Goal: Share content: Share content

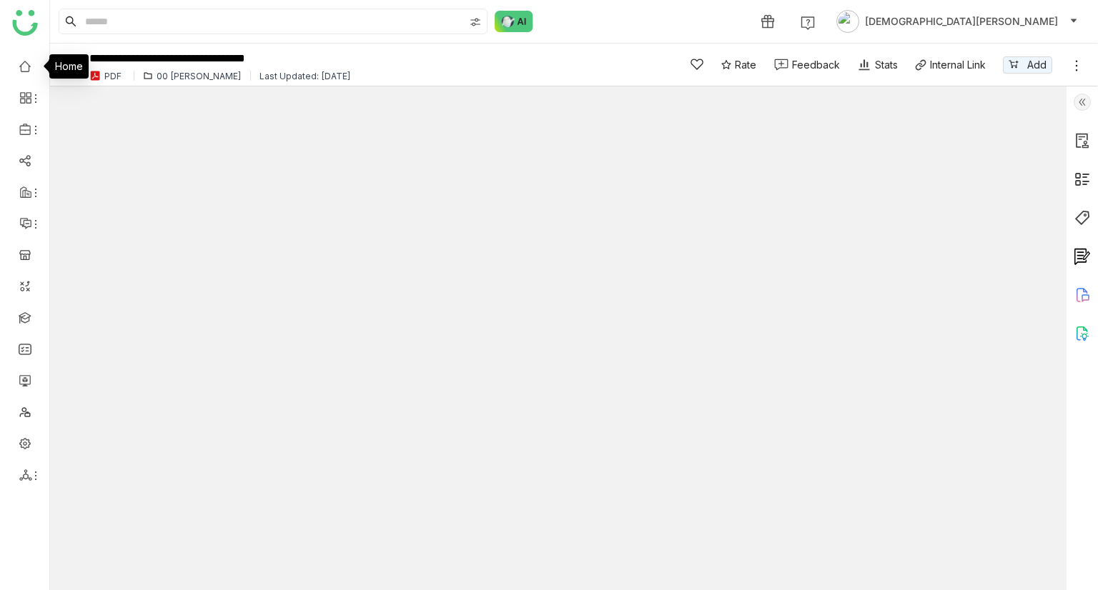
click at [19, 62] on link at bounding box center [25, 65] width 13 height 12
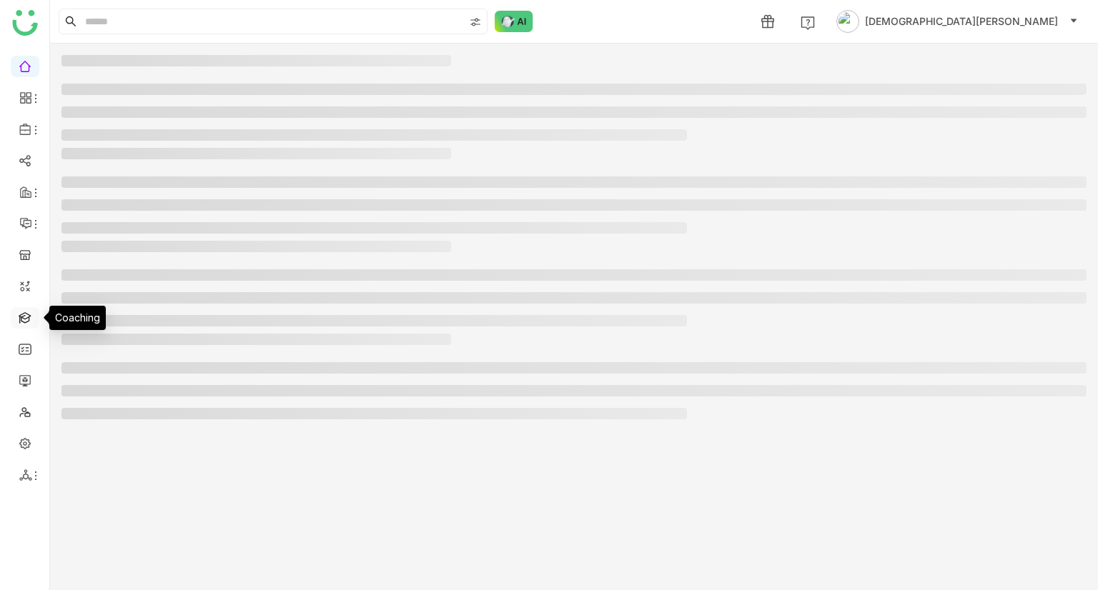
click at [23, 314] on link at bounding box center [25, 317] width 13 height 12
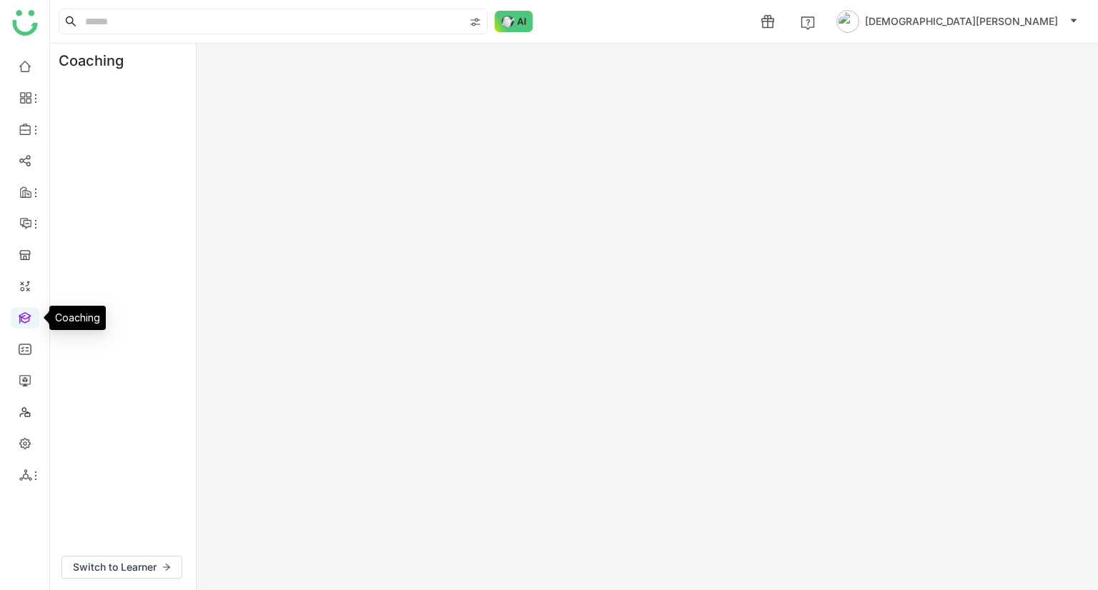
click at [23, 314] on link at bounding box center [25, 317] width 13 height 12
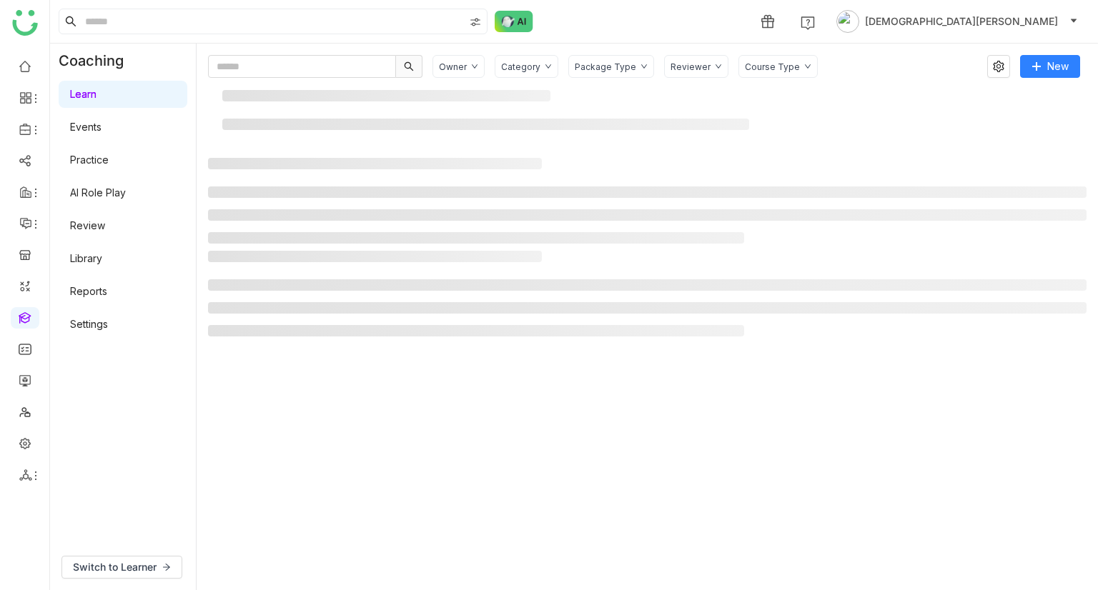
click at [107, 192] on link "AI Role Play" at bounding box center [98, 193] width 56 height 12
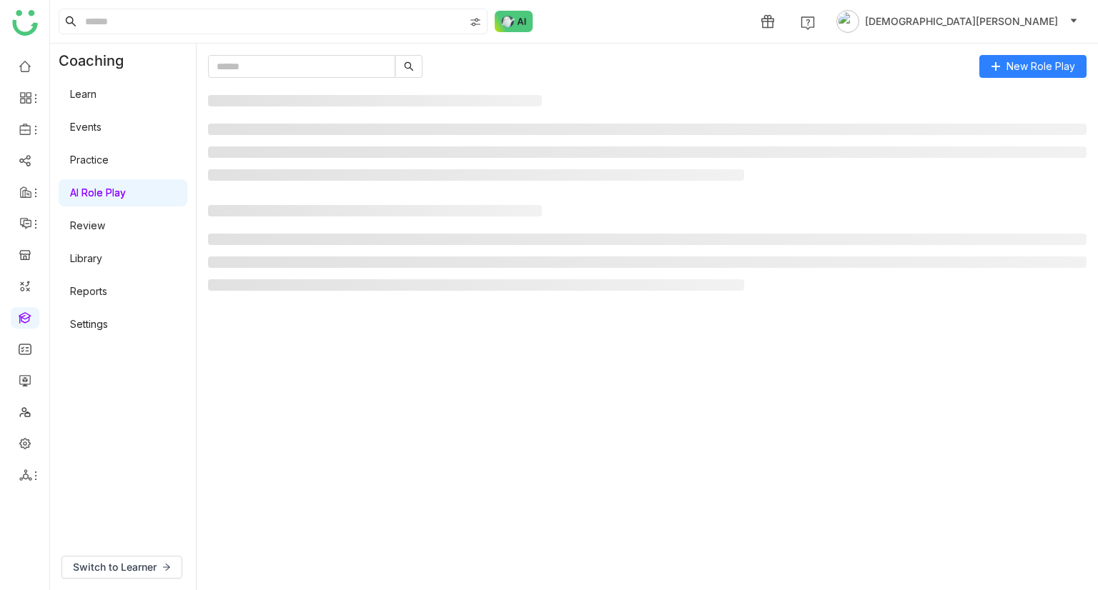
click at [107, 192] on link "AI Role Play" at bounding box center [98, 193] width 56 height 12
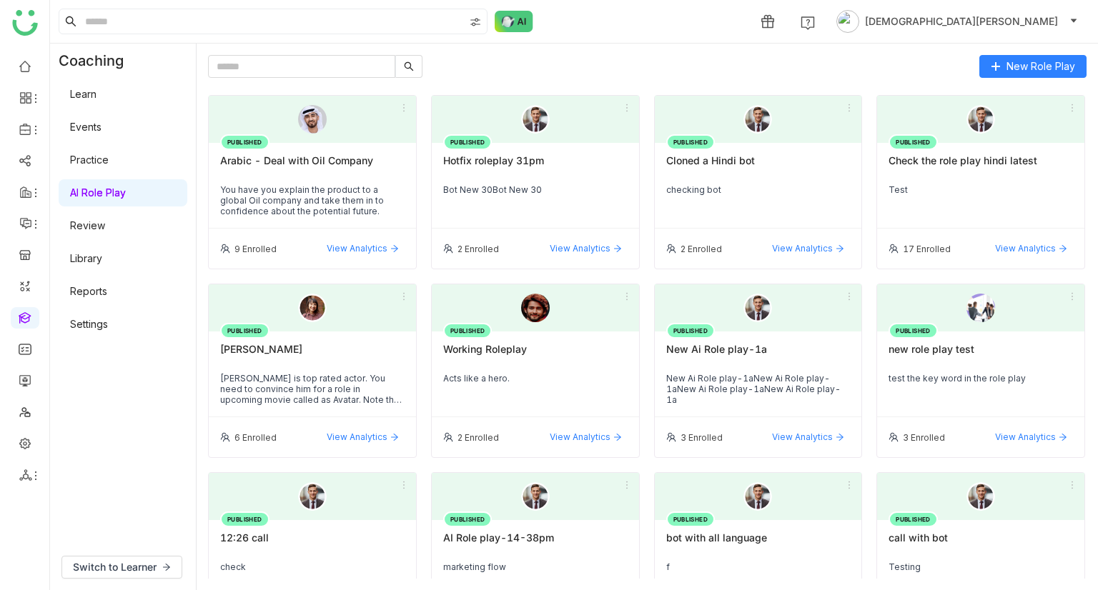
click at [315, 184] on div "You have you explain the product to a global Oil company and take them in to co…" at bounding box center [312, 200] width 184 height 32
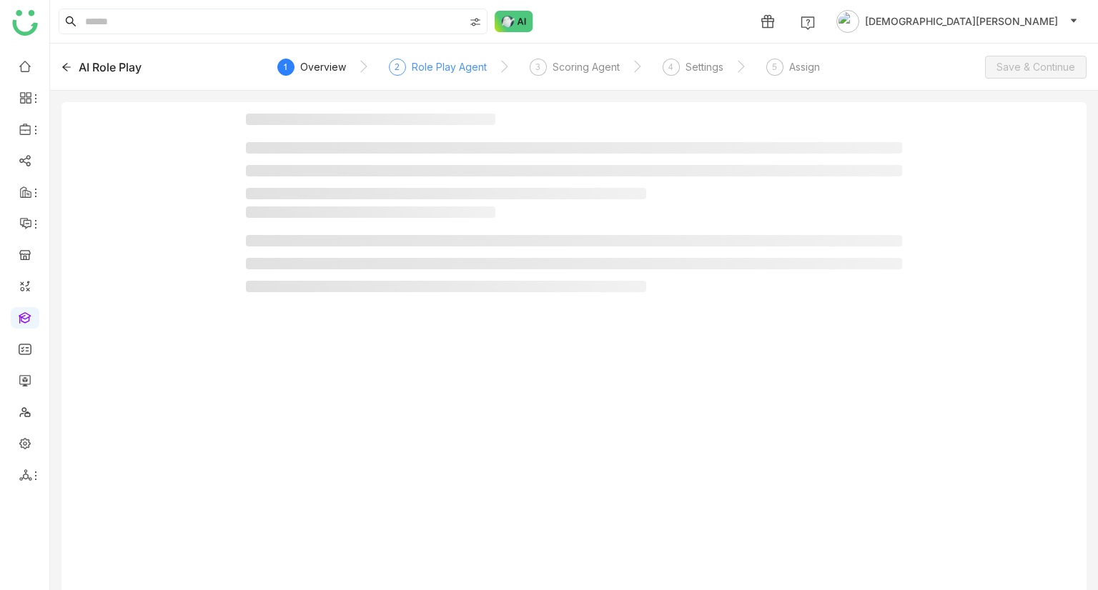
click at [426, 71] on div "Role Play Agent" at bounding box center [449, 67] width 75 height 17
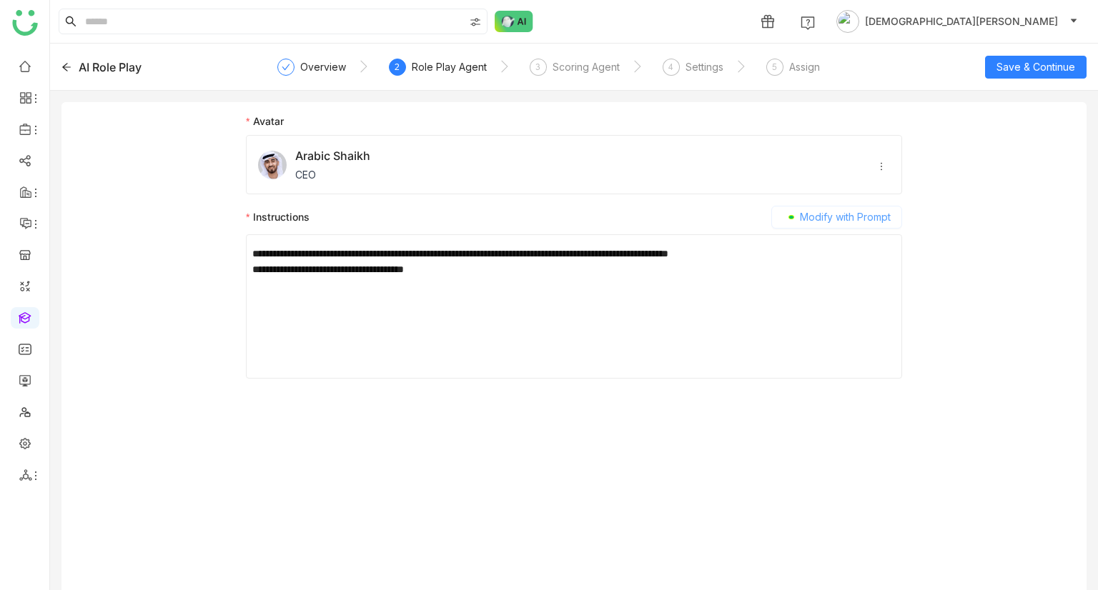
click at [855, 210] on span "Modify with Prompt" at bounding box center [845, 217] width 91 height 16
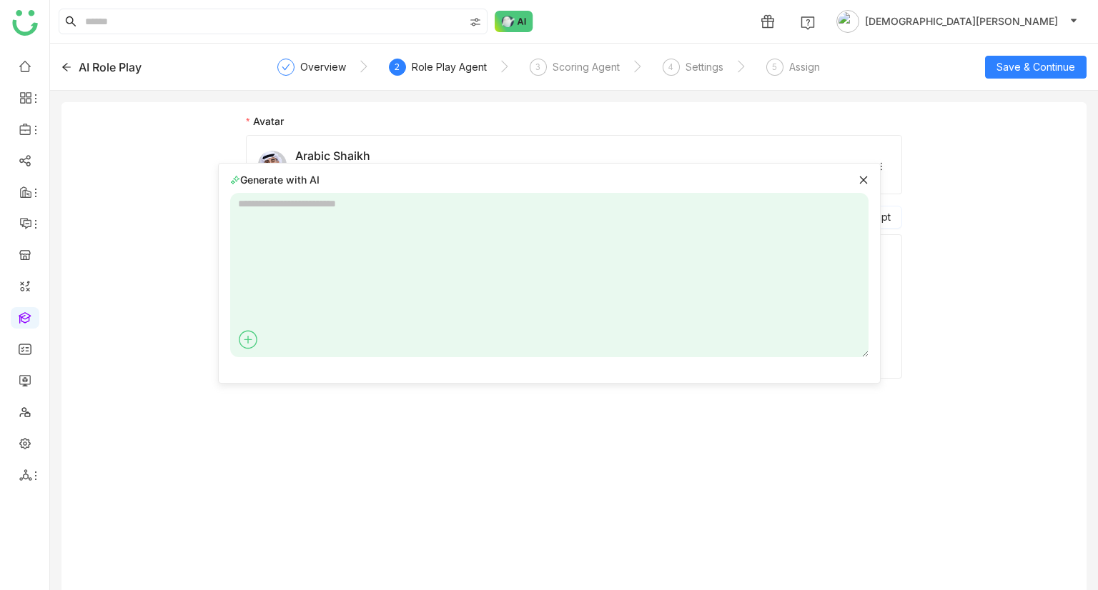
click at [397, 195] on textarea at bounding box center [549, 275] width 638 height 164
type textarea "*"
type textarea "**********"
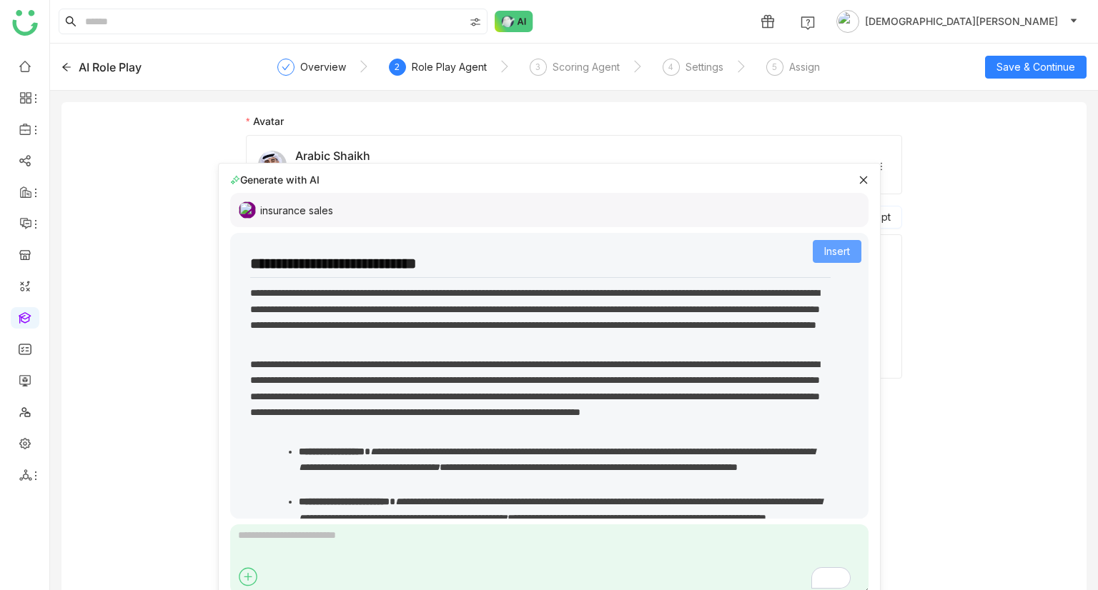
click at [824, 258] on span "Insert" at bounding box center [837, 252] width 26 height 16
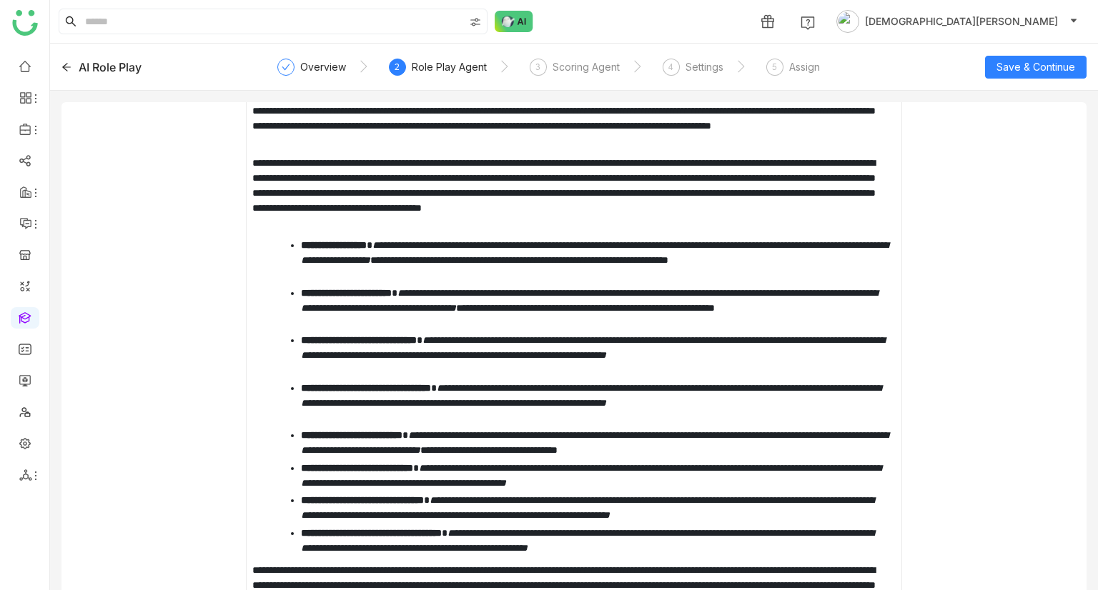
scroll to position [232, 0]
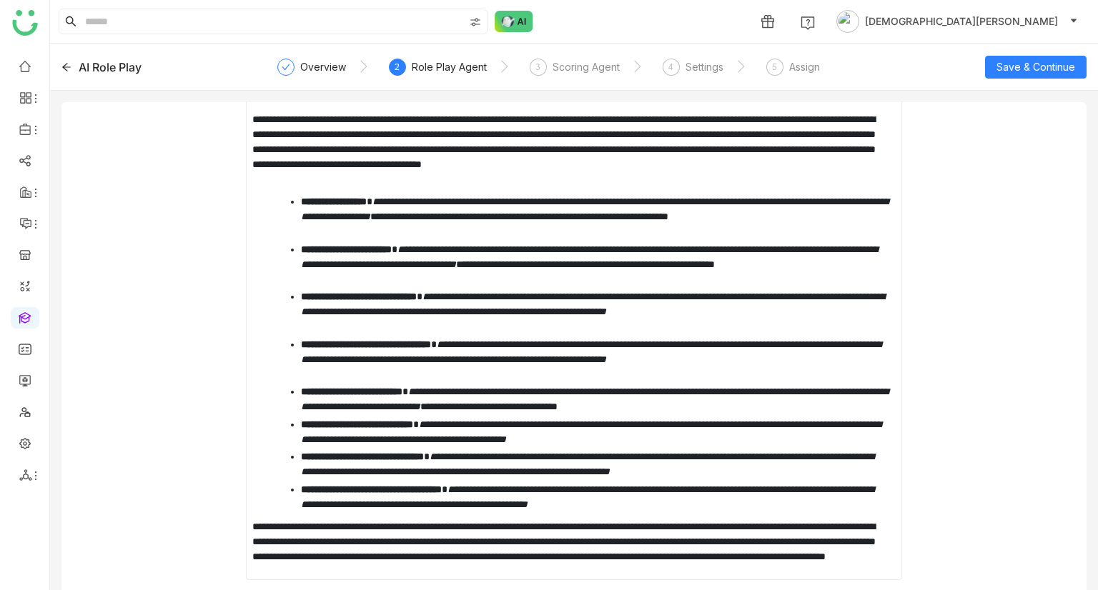
click at [1027, 78] on div "AI Role Play Overview 2 Role Play Agent 3 Scoring Agent 4 Settings 5 Assign Sav…" at bounding box center [574, 67] width 1048 height 47
click at [1023, 69] on span "Save & Continue" at bounding box center [1035, 67] width 79 height 16
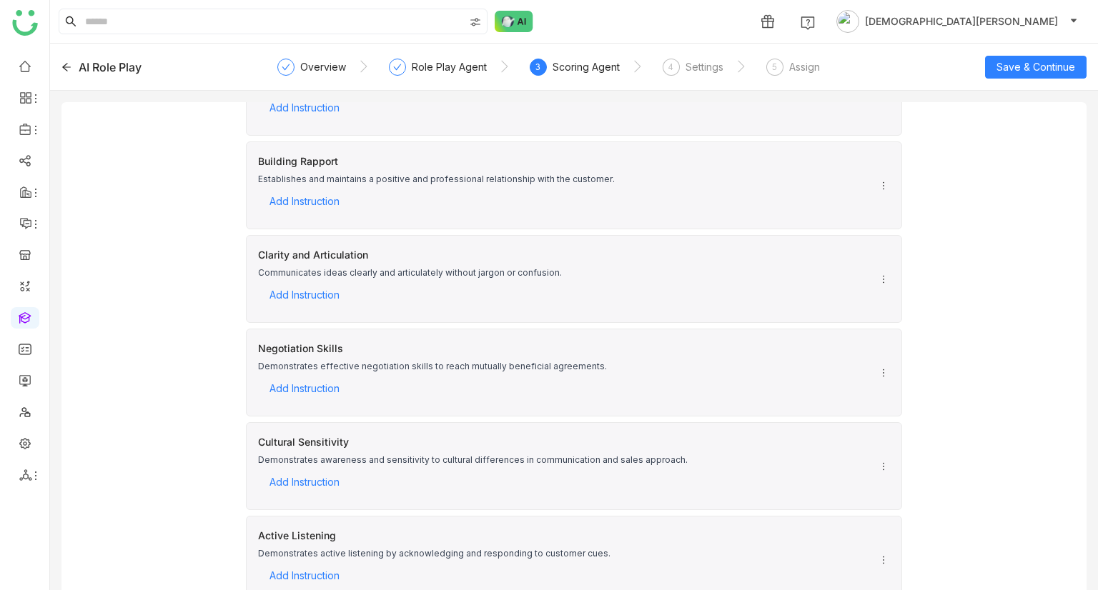
click at [97, 61] on div "AI Role Play" at bounding box center [110, 67] width 63 height 17
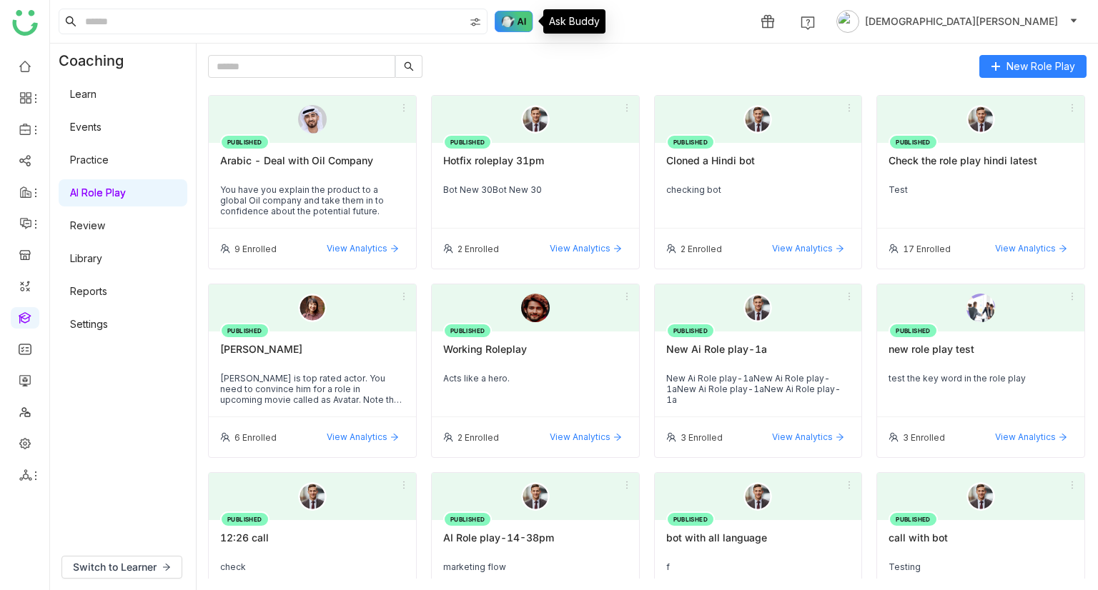
click at [510, 23] on img at bounding box center [514, 21] width 39 height 21
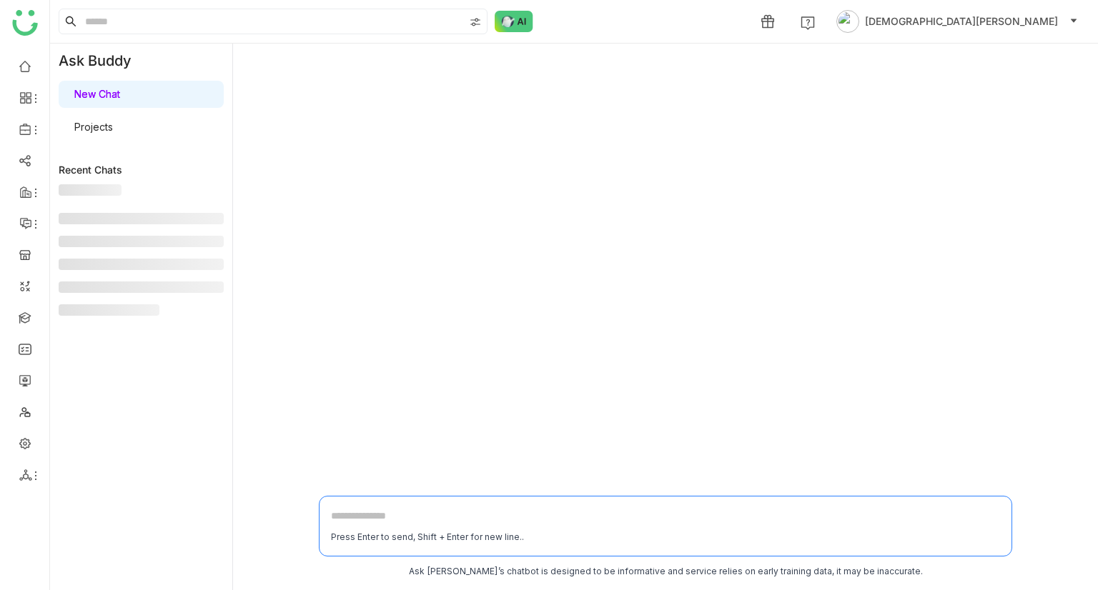
click at [113, 129] on link "Projects" at bounding box center [91, 127] width 43 height 12
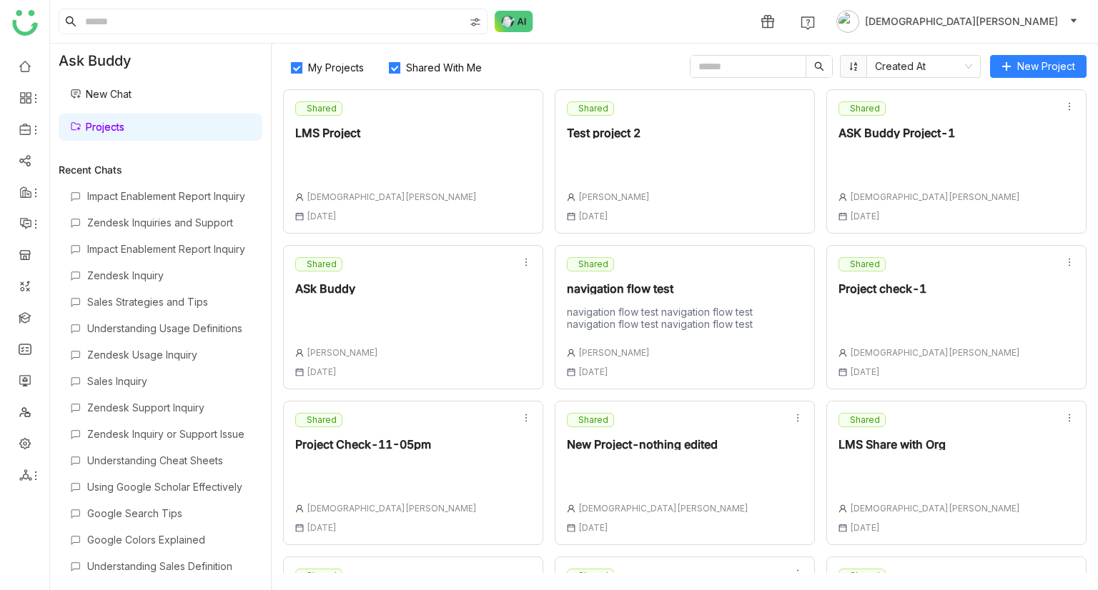
click at [420, 66] on span "Shared With Me" at bounding box center [443, 67] width 87 height 12
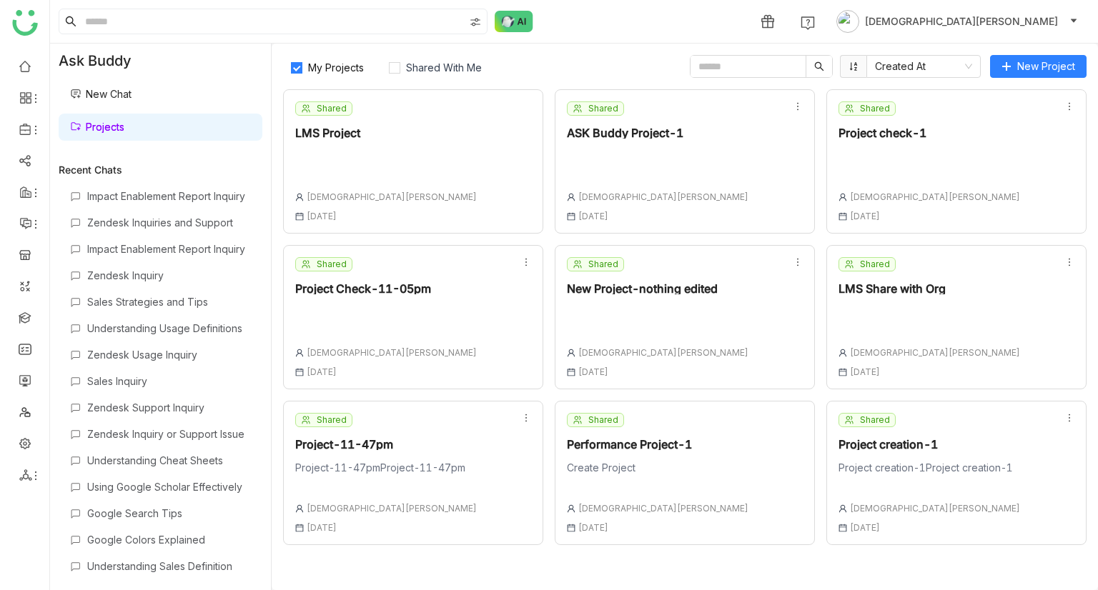
click at [989, 462] on div "Project creation-1Project creation-1" at bounding box center [929, 472] width 182 height 20
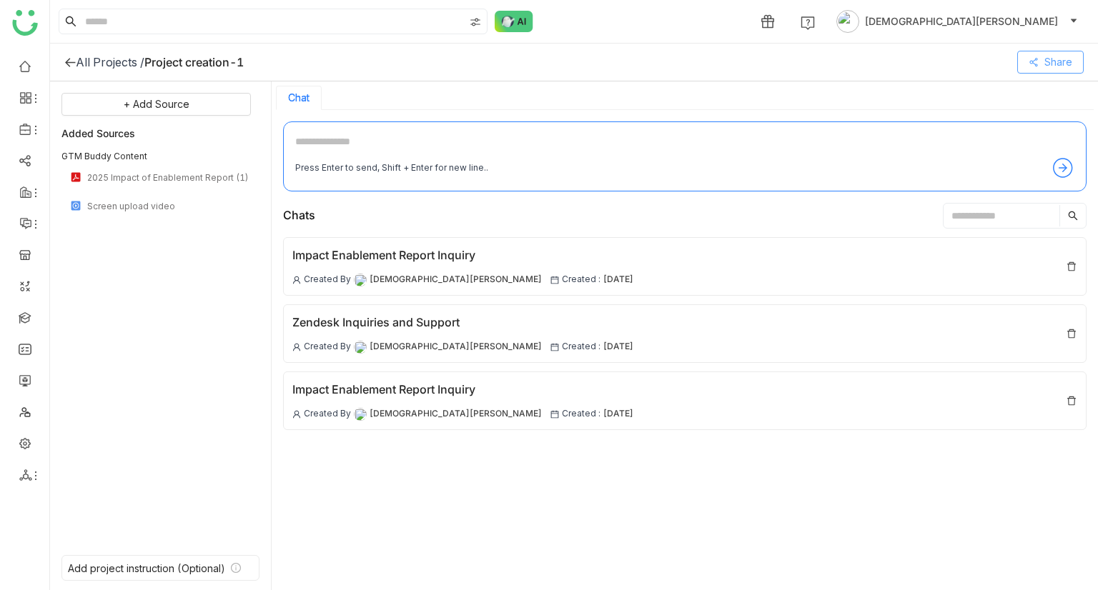
click at [1041, 63] on button "Share" at bounding box center [1050, 62] width 66 height 23
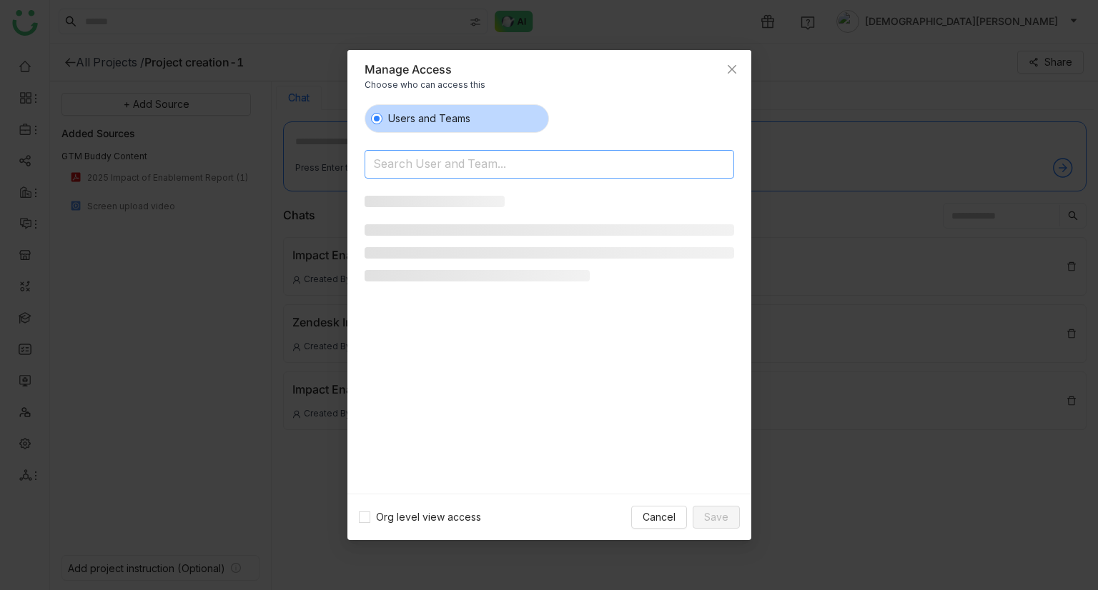
click at [440, 165] on input at bounding box center [512, 165] width 279 height 23
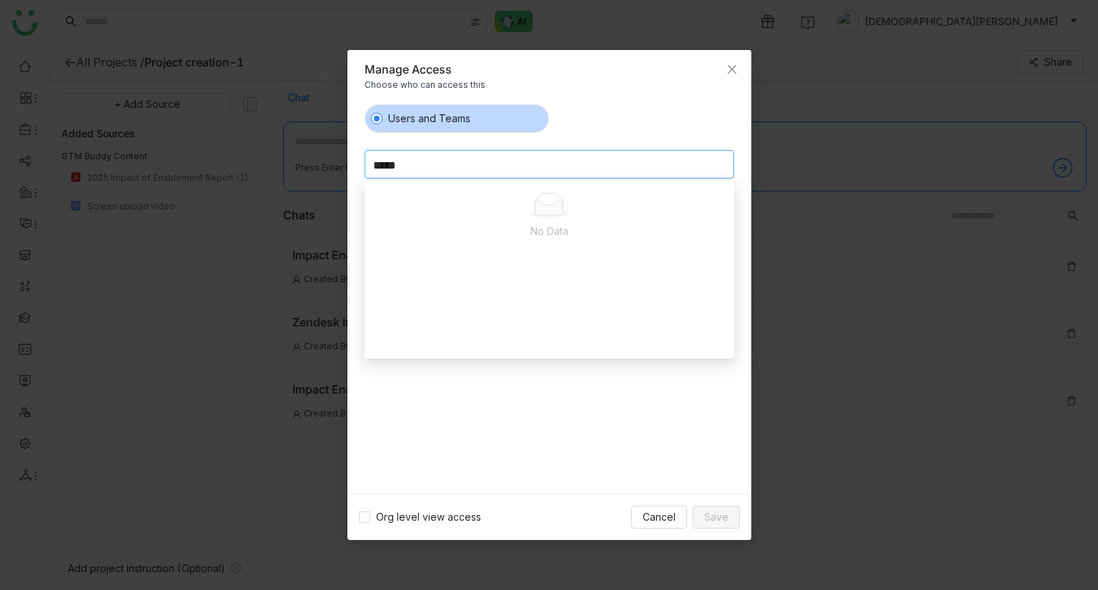
type input "****"
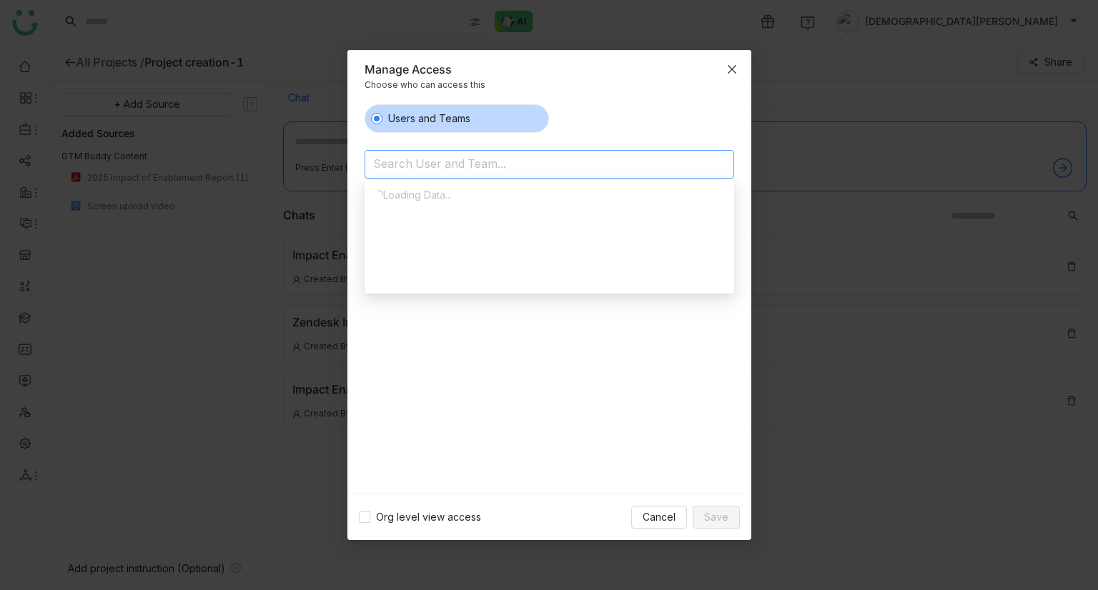
click at [738, 76] on span "Close" at bounding box center [732, 69] width 39 height 39
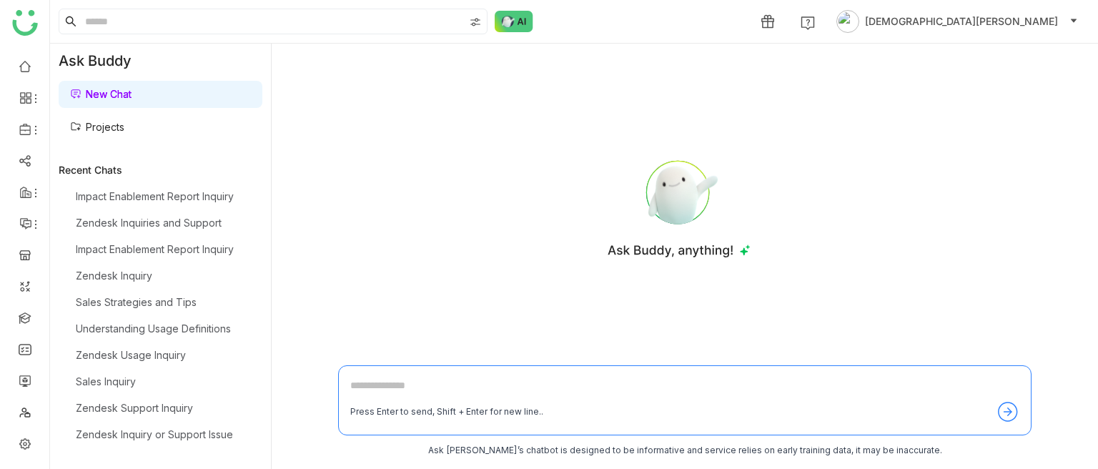
click at [114, 123] on link "Projects" at bounding box center [97, 127] width 54 height 12
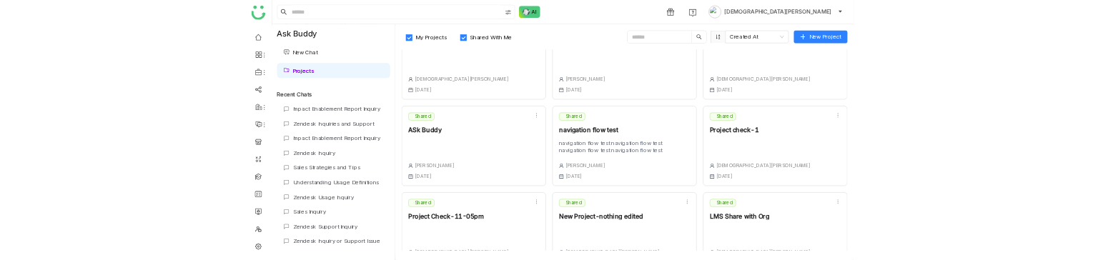
scroll to position [405, 0]
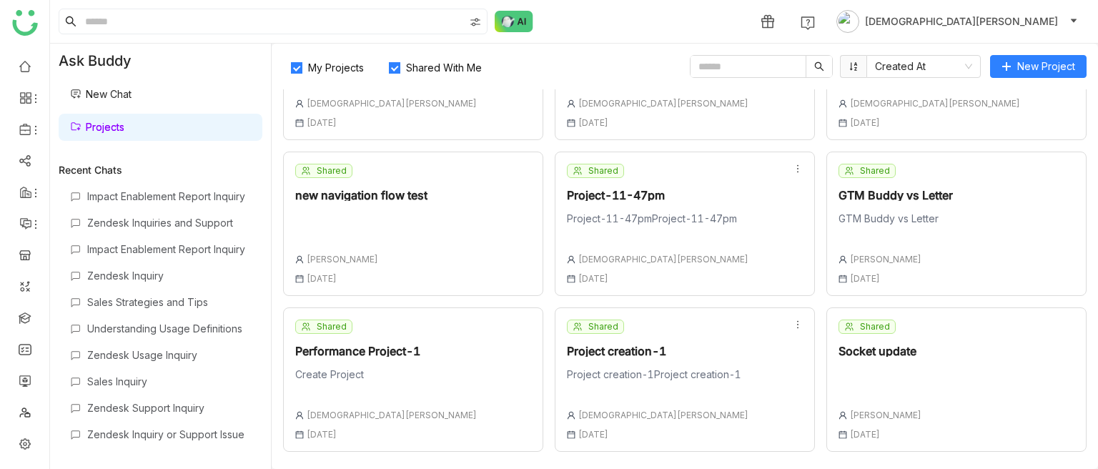
click at [909, 384] on div at bounding box center [879, 378] width 83 height 20
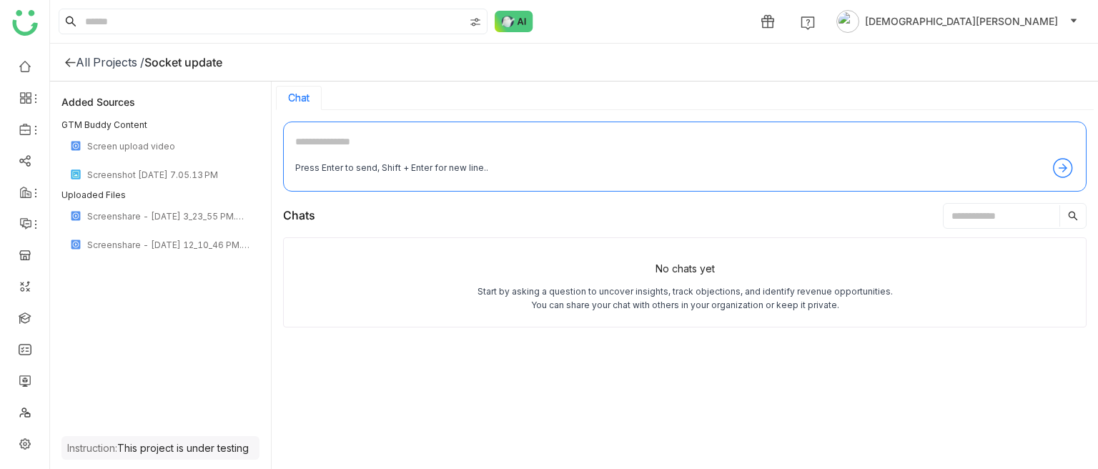
click at [353, 153] on textarea at bounding box center [684, 145] width 779 height 23
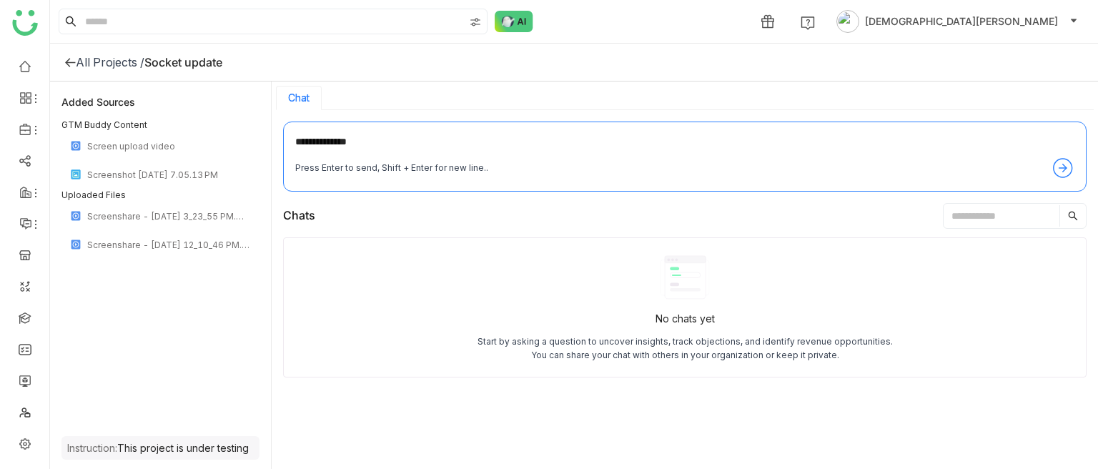
type textarea "**********"
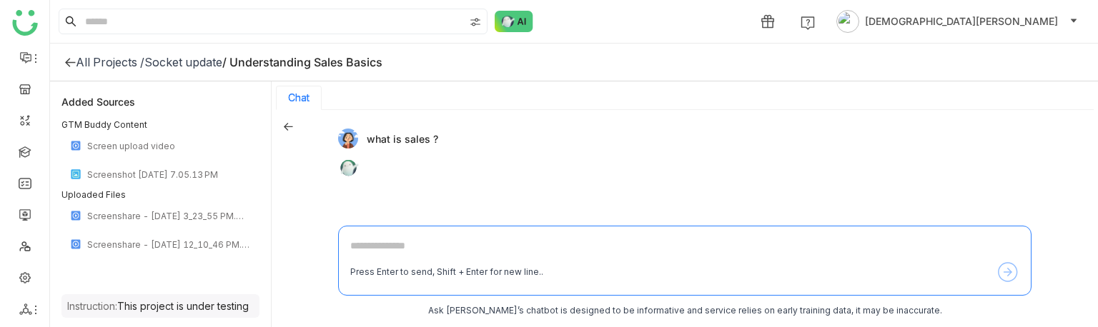
scroll to position [169, 0]
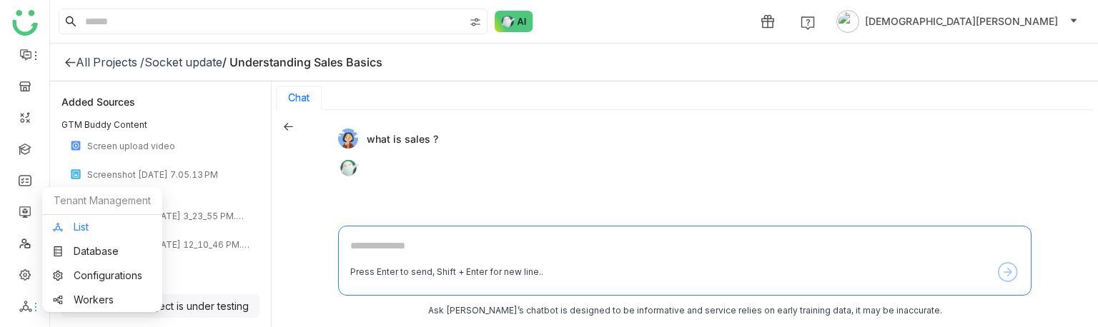
click at [86, 228] on link "List" at bounding box center [102, 227] width 99 height 10
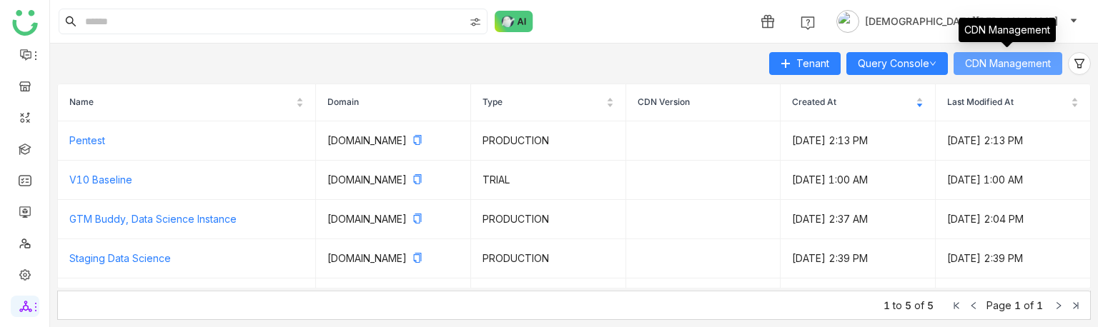
click at [983, 59] on span "CDN Management" at bounding box center [1008, 64] width 86 height 16
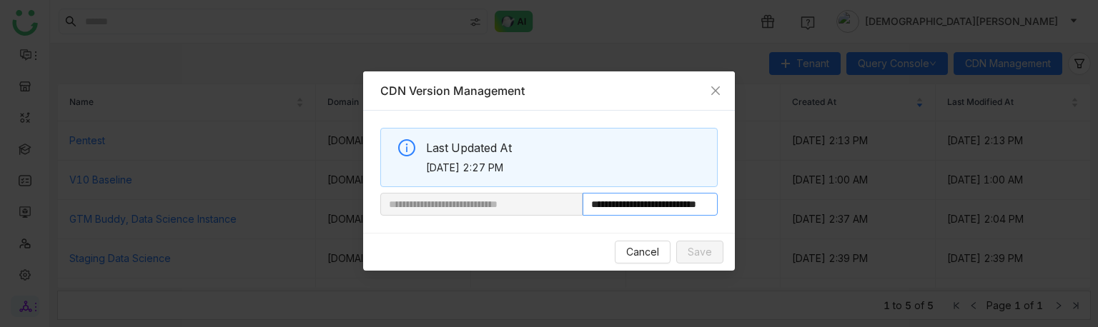
scroll to position [0, 54]
drag, startPoint x: 630, startPoint y: 204, endPoint x: 791, endPoint y: 185, distance: 162.6
click at [791, 185] on nz-modal-container "**********" at bounding box center [549, 163] width 1098 height 327
paste input "**********"
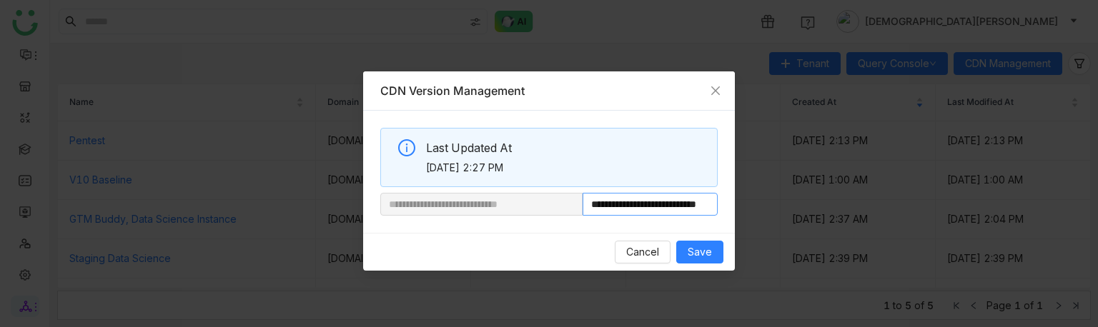
scroll to position [0, 54]
type input "**********"
click at [693, 252] on span "Save" at bounding box center [700, 252] width 24 height 16
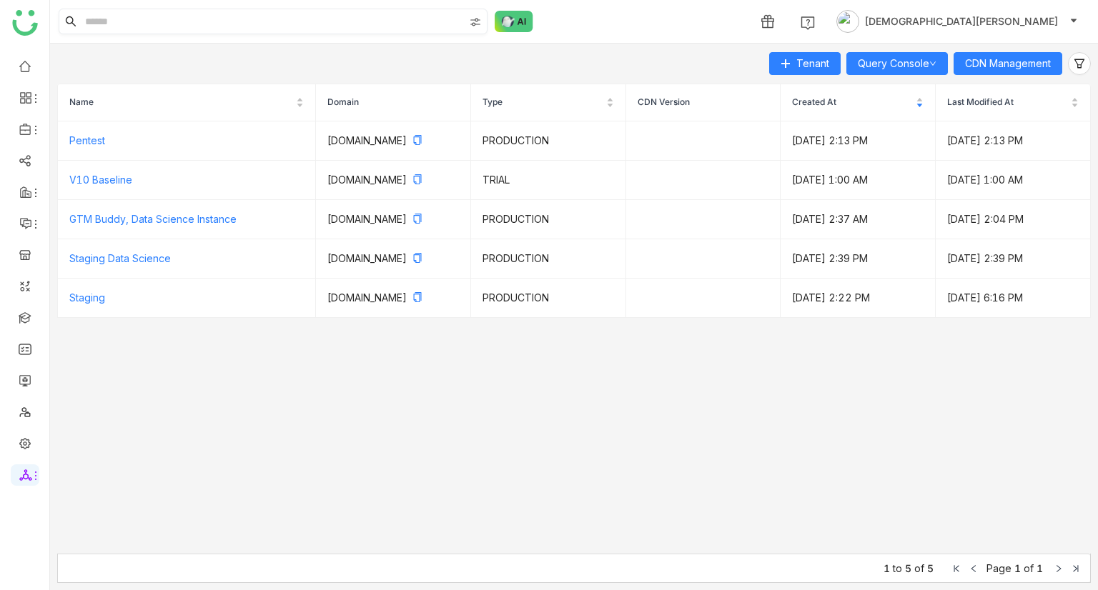
click at [123, 27] on input at bounding box center [273, 21] width 382 height 24
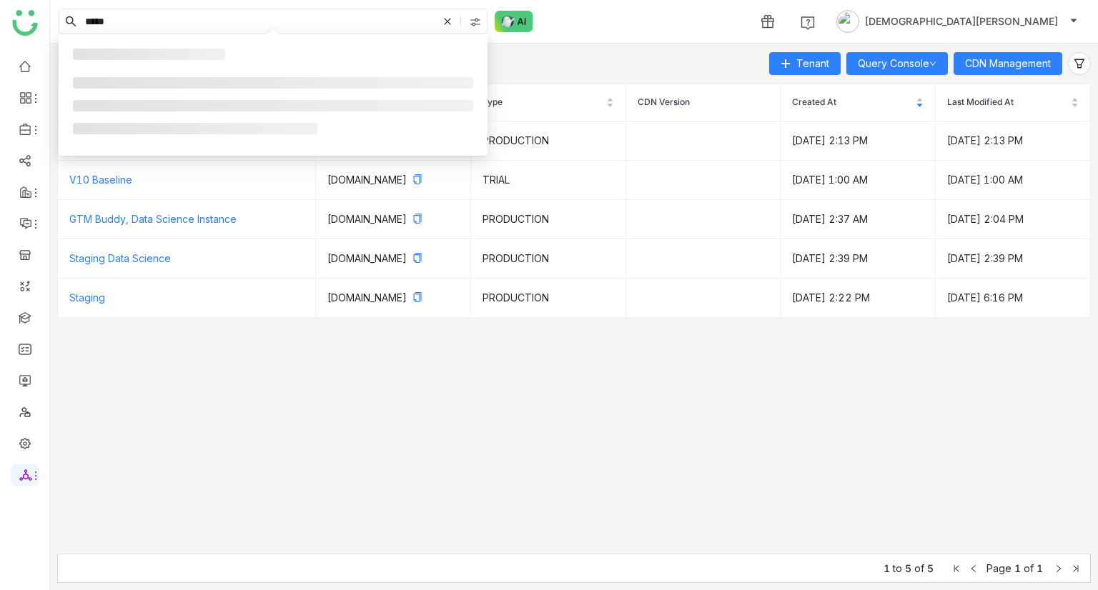
type input "*****"
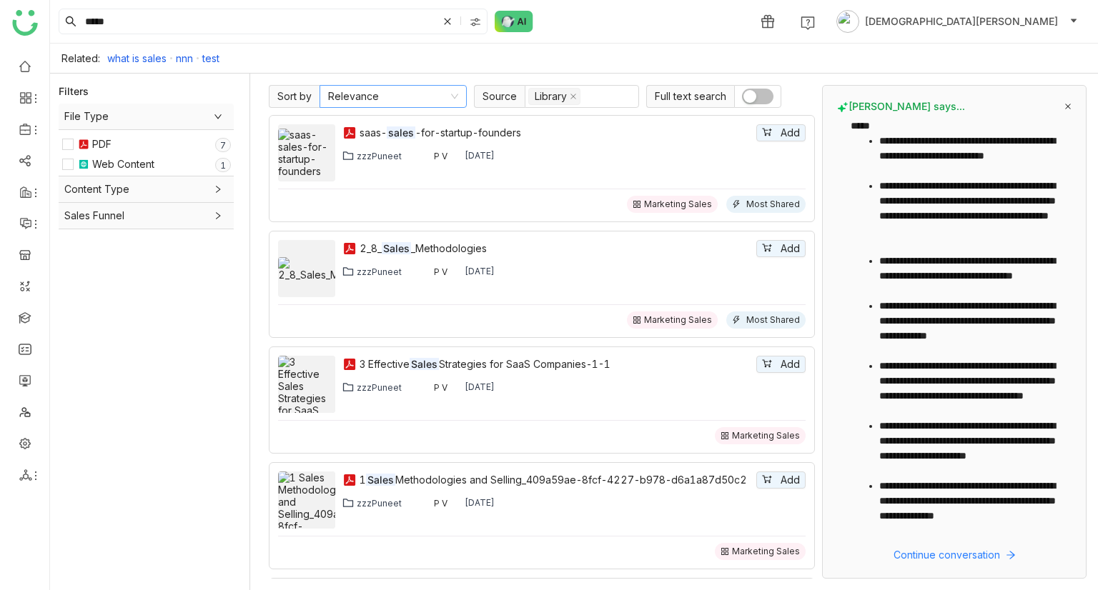
click at [429, 92] on nz-select-item "Relevance" at bounding box center [393, 96] width 130 height 21
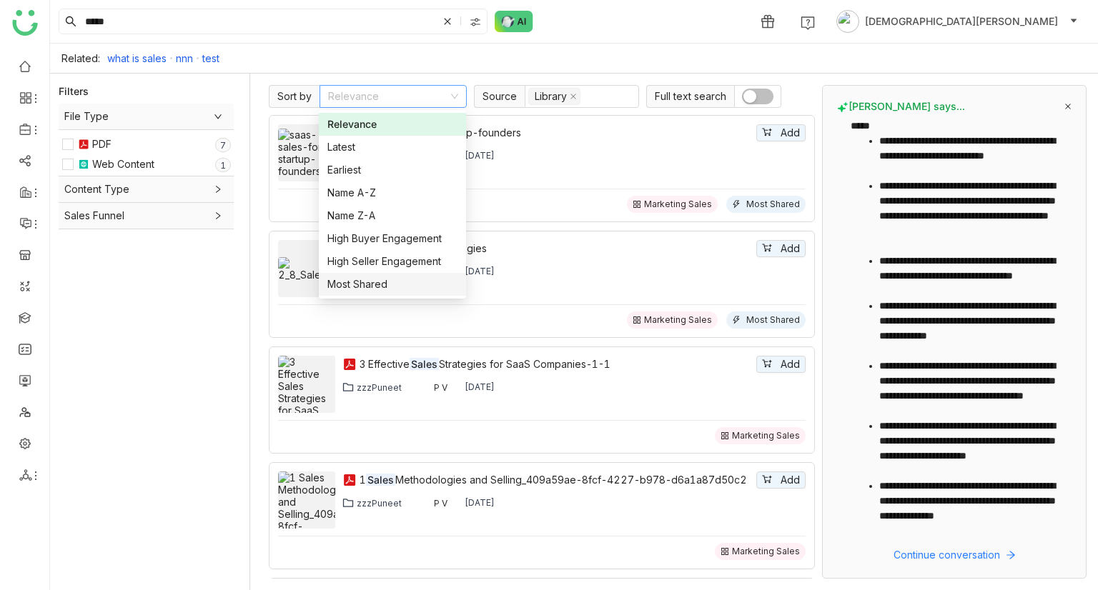
click at [385, 281] on div "Most Shared" at bounding box center [392, 285] width 130 height 16
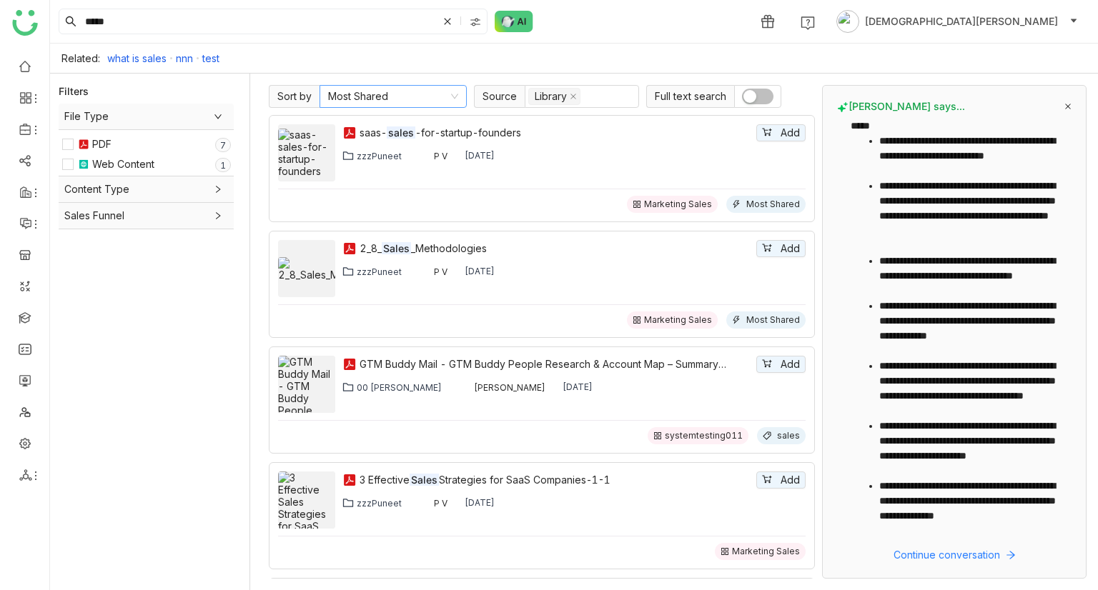
click at [408, 95] on nz-select-item "Most Shared" at bounding box center [393, 96] width 130 height 21
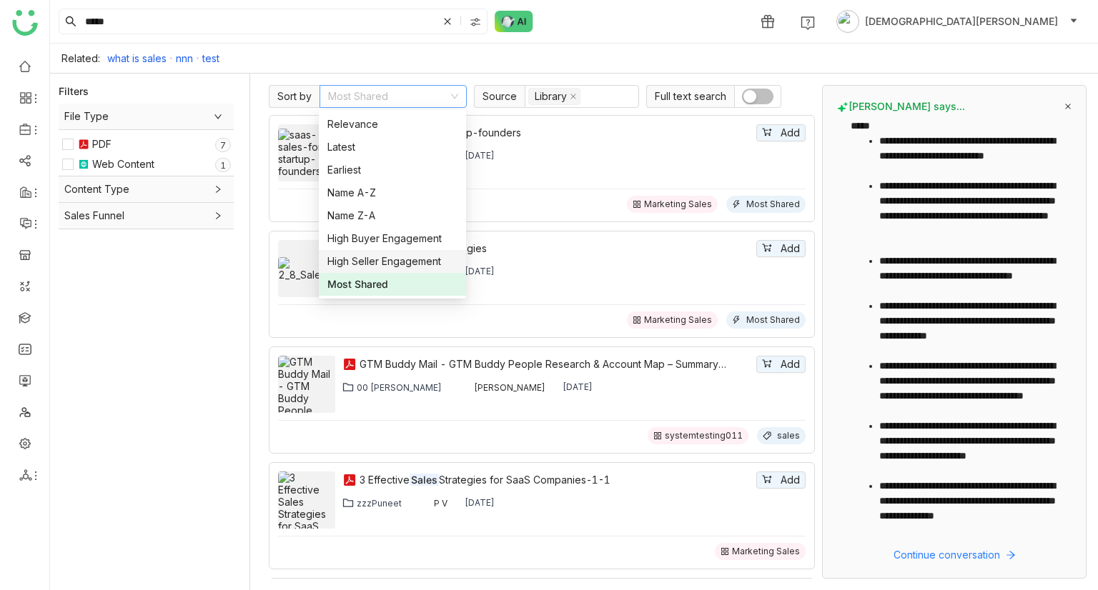
click at [389, 264] on div "High Seller Engagement" at bounding box center [392, 262] width 130 height 16
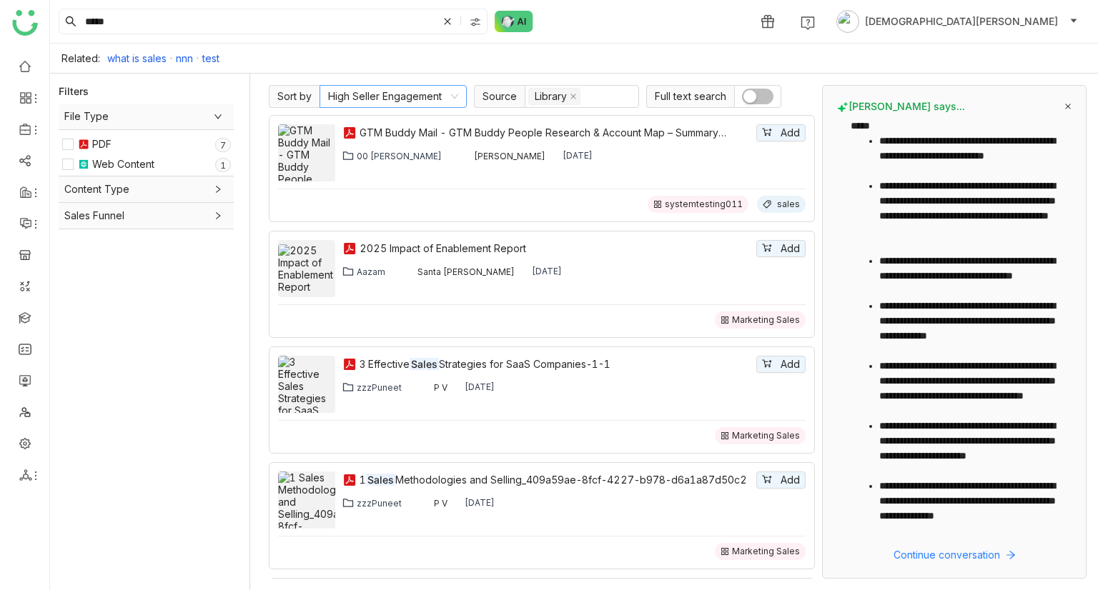
click at [456, 96] on icon at bounding box center [454, 96] width 9 height 9
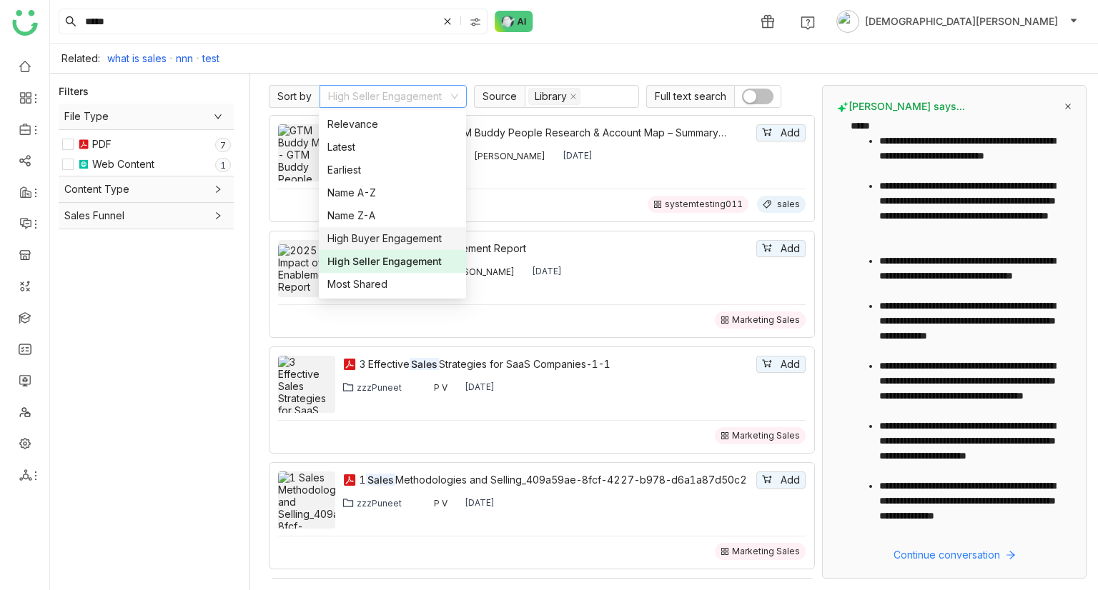
click at [390, 237] on div "High Buyer Engagement" at bounding box center [392, 239] width 130 height 16
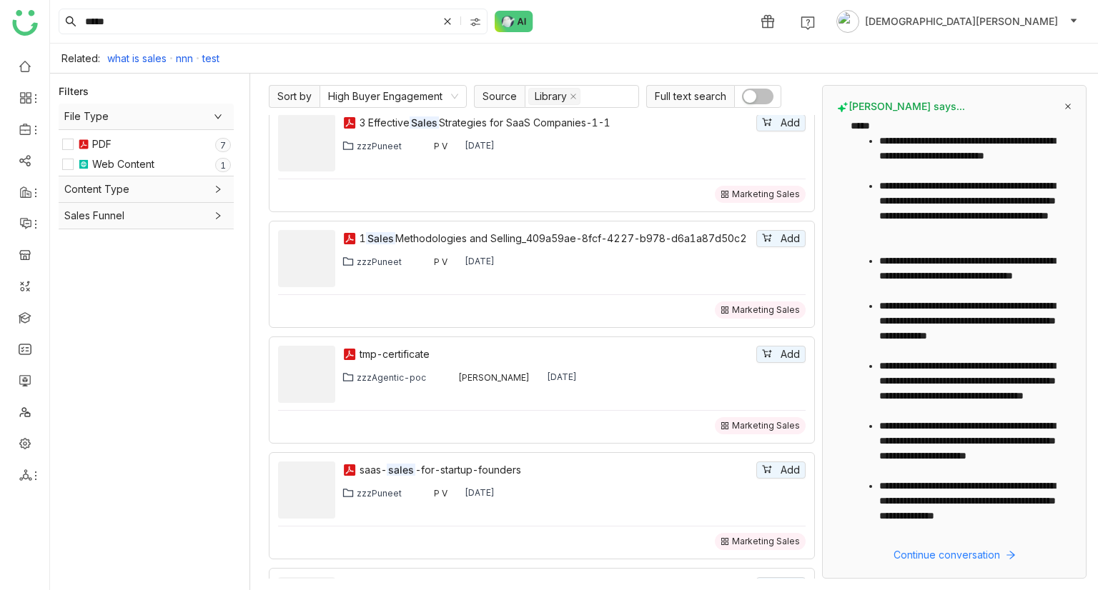
scroll to position [452, 0]
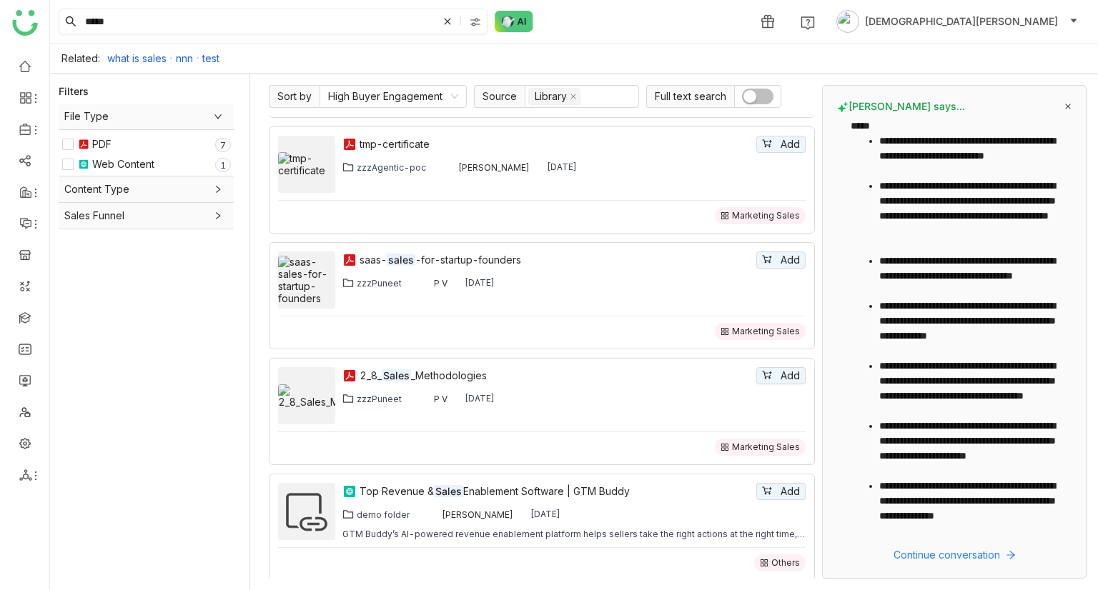
click at [332, 24] on input "*****" at bounding box center [259, 21] width 355 height 24
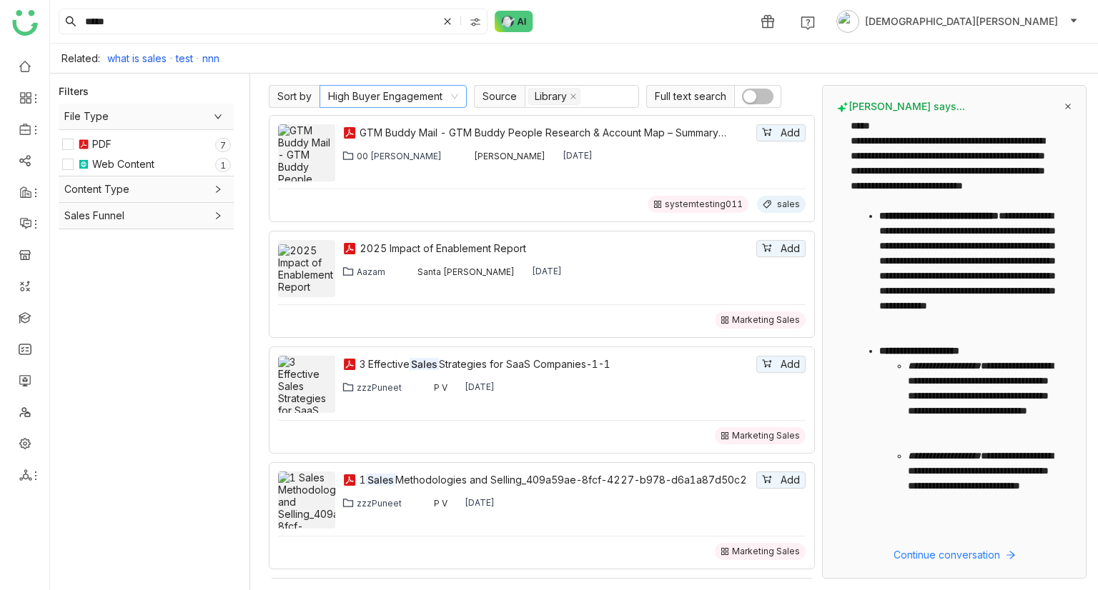
click at [400, 89] on nz-select-item "High Buyer Engagement" at bounding box center [393, 96] width 130 height 21
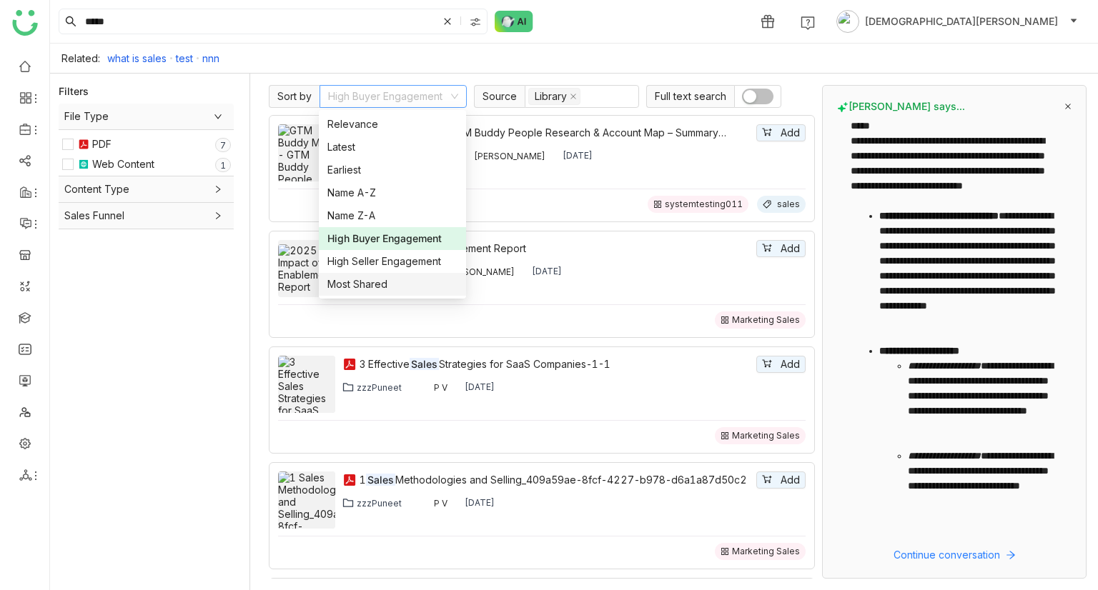
click at [360, 280] on div "Most Shared" at bounding box center [392, 285] width 130 height 16
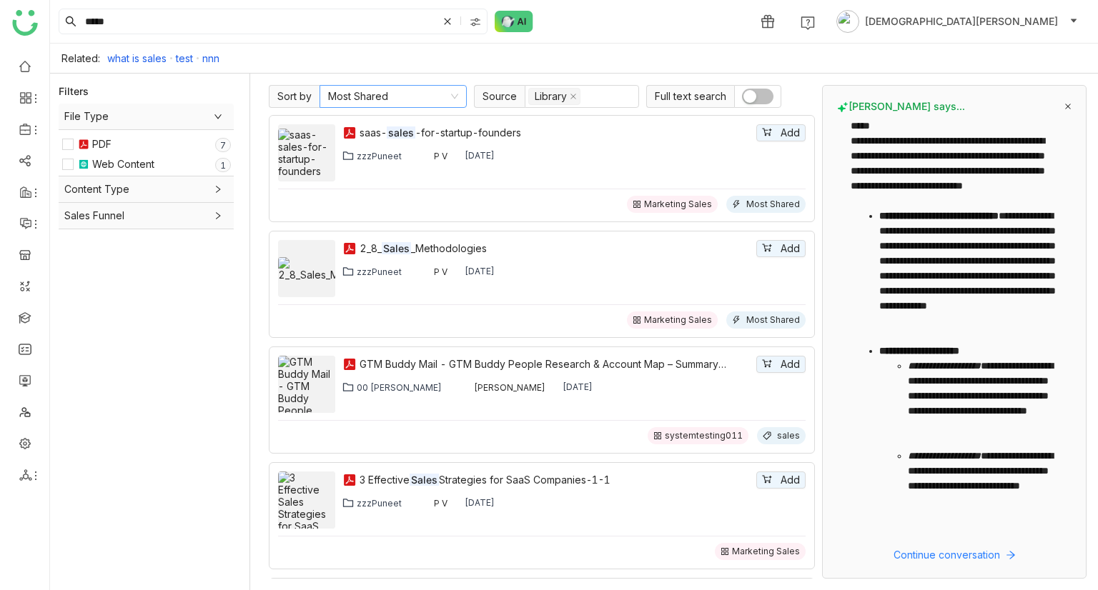
click at [452, 89] on nz-select-item "Most Shared" at bounding box center [393, 96] width 130 height 21
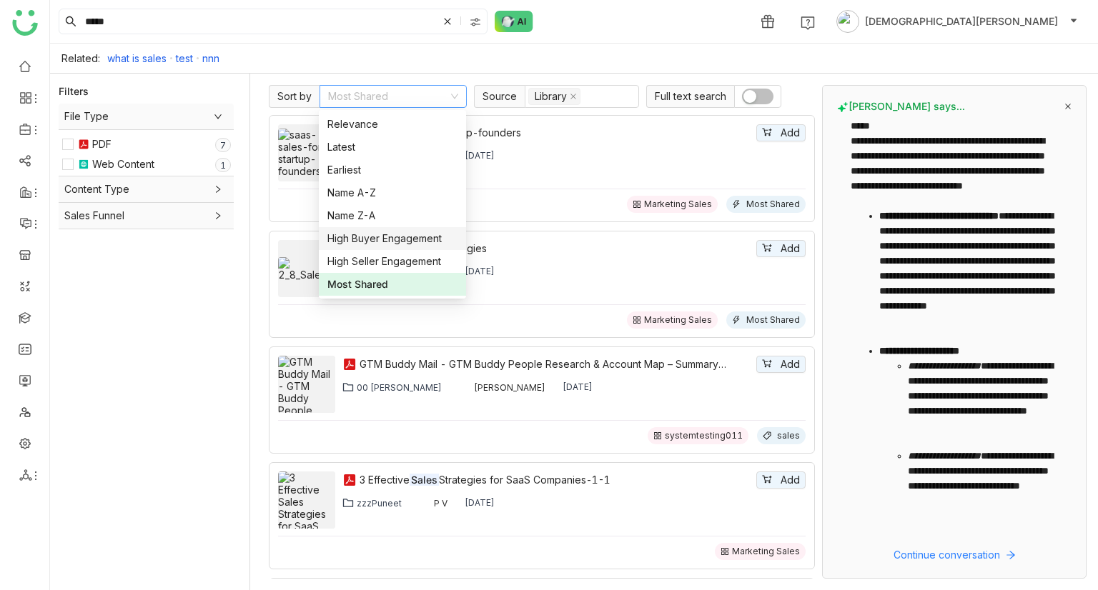
click at [392, 227] on nz-option-item "High Buyer Engagement" at bounding box center [392, 238] width 147 height 23
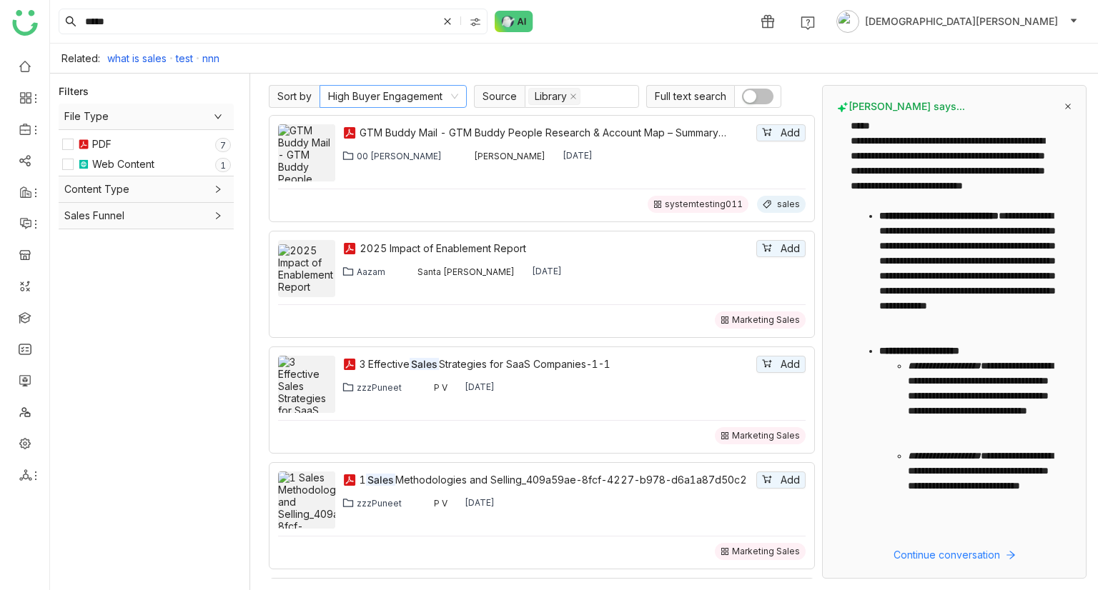
click at [413, 104] on nz-select-item "High Buyer Engagement" at bounding box center [393, 96] width 130 height 21
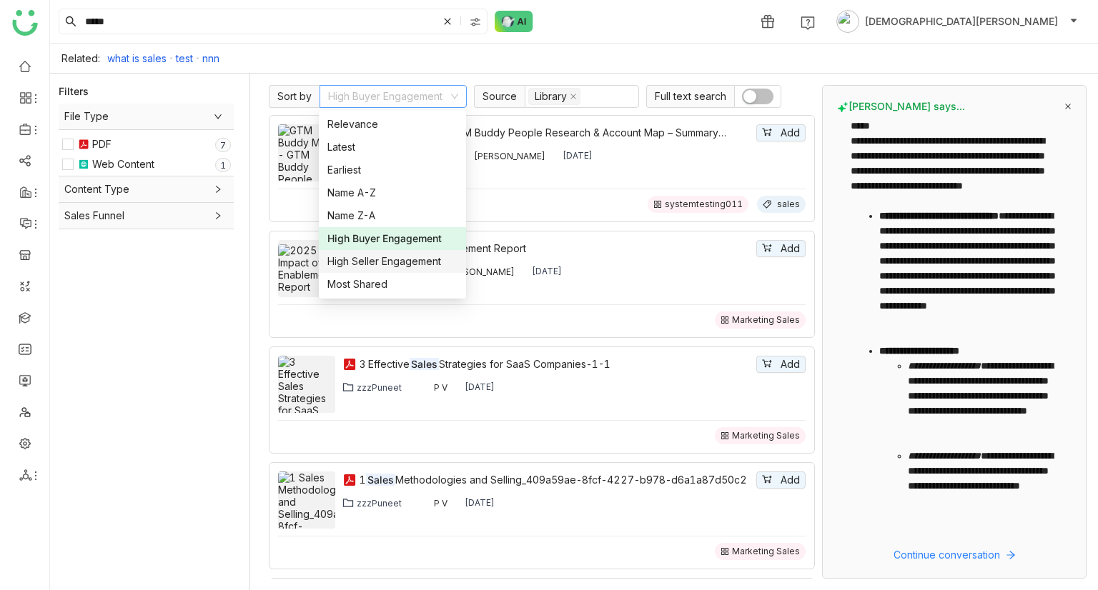
click at [384, 257] on div "High Seller Engagement" at bounding box center [392, 262] width 130 height 16
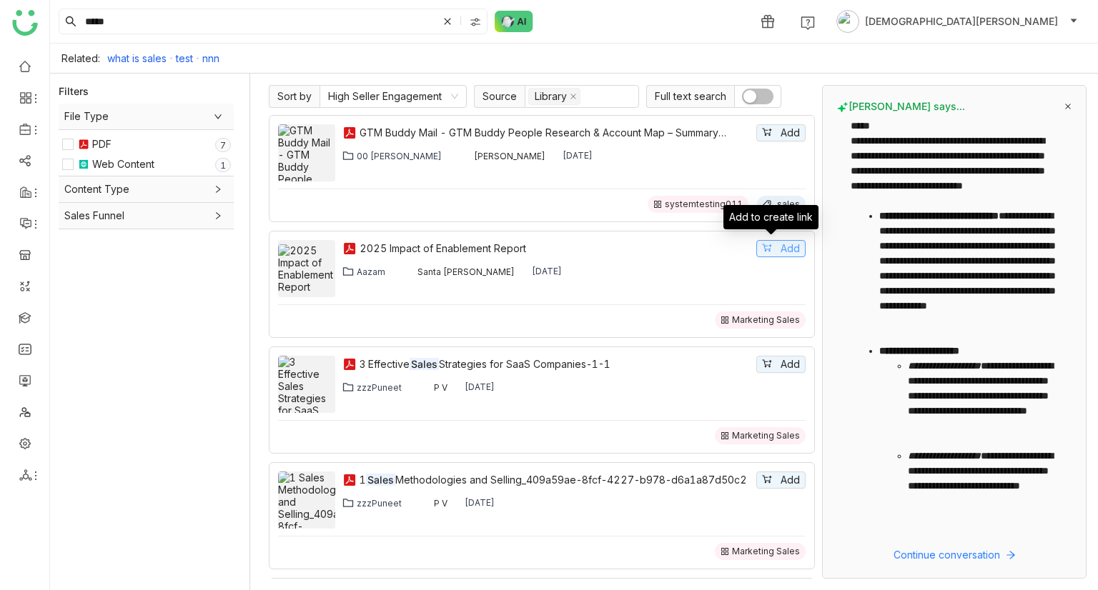
click at [766, 247] on button "Add" at bounding box center [780, 248] width 49 height 17
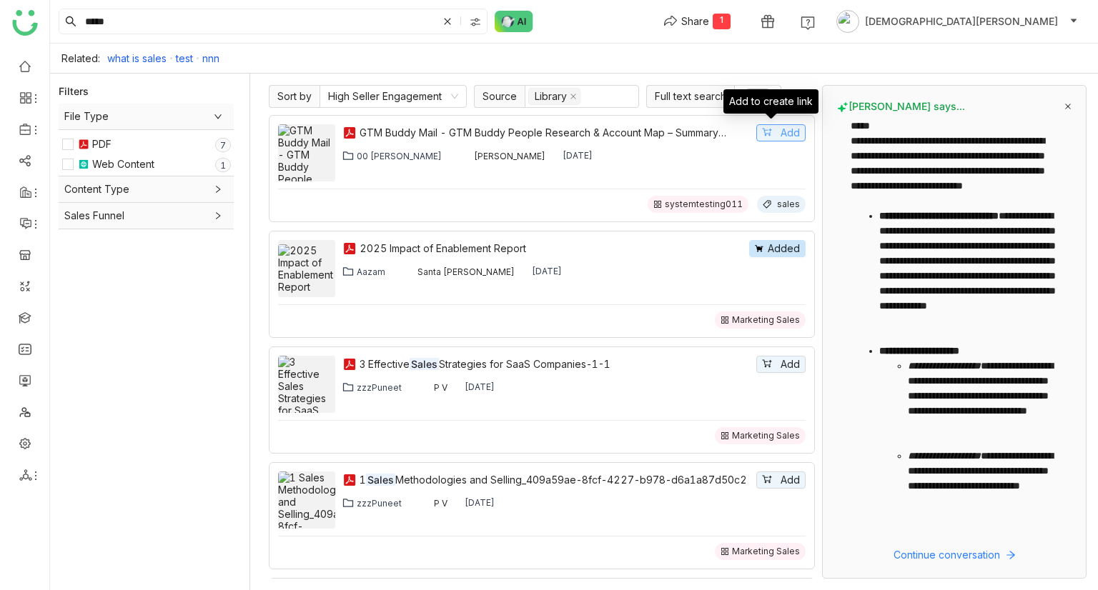
click at [763, 127] on button "Add" at bounding box center [780, 132] width 49 height 17
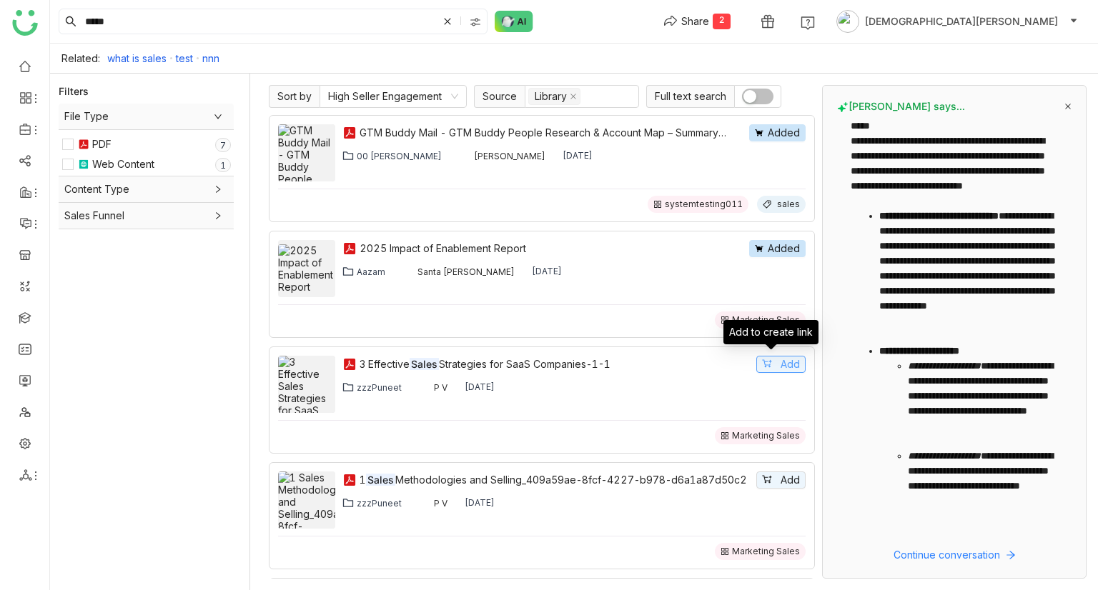
click at [783, 327] on span "Add" at bounding box center [790, 365] width 19 height 16
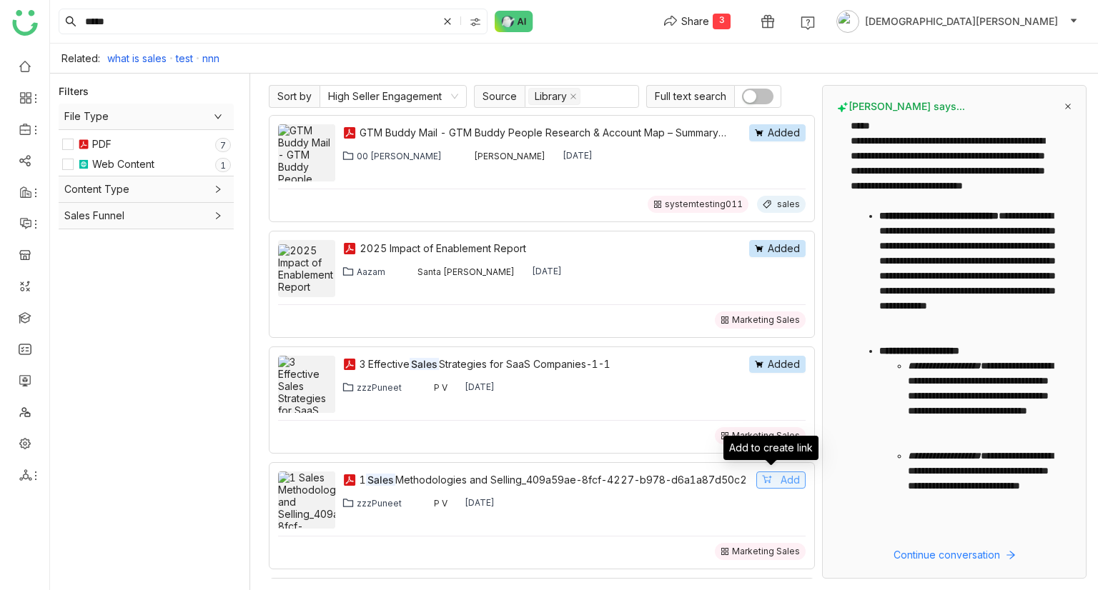
click at [762, 327] on icon at bounding box center [767, 480] width 10 height 10
click at [768, 327] on span "Added" at bounding box center [784, 480] width 32 height 16
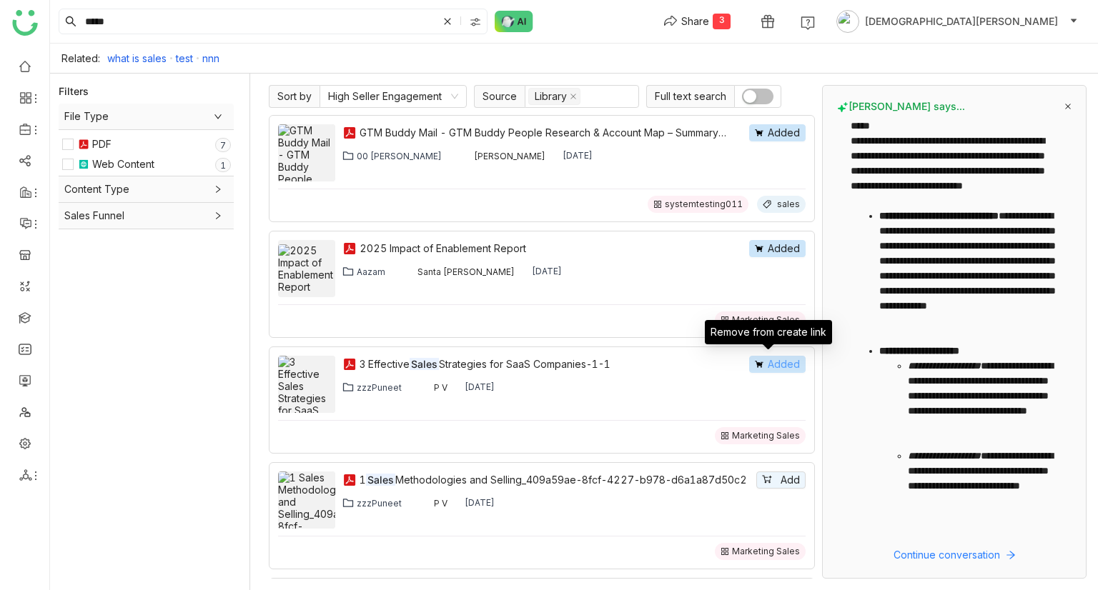
click at [768, 327] on span "Added" at bounding box center [784, 365] width 32 height 16
click at [709, 19] on div "Share" at bounding box center [695, 21] width 28 height 15
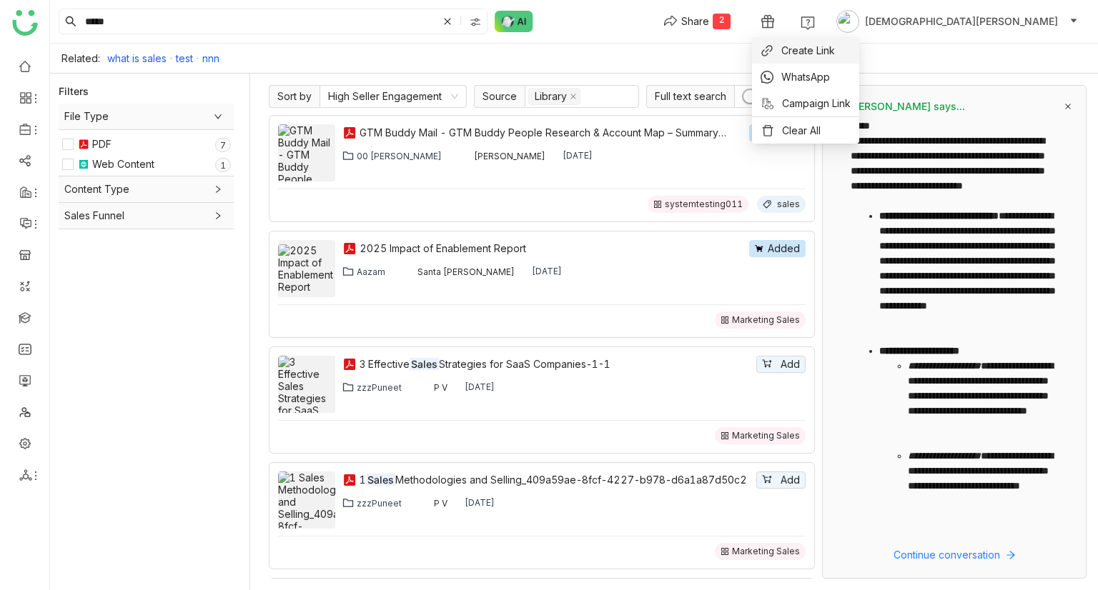
click at [808, 54] on span "Create Link" at bounding box center [808, 50] width 54 height 15
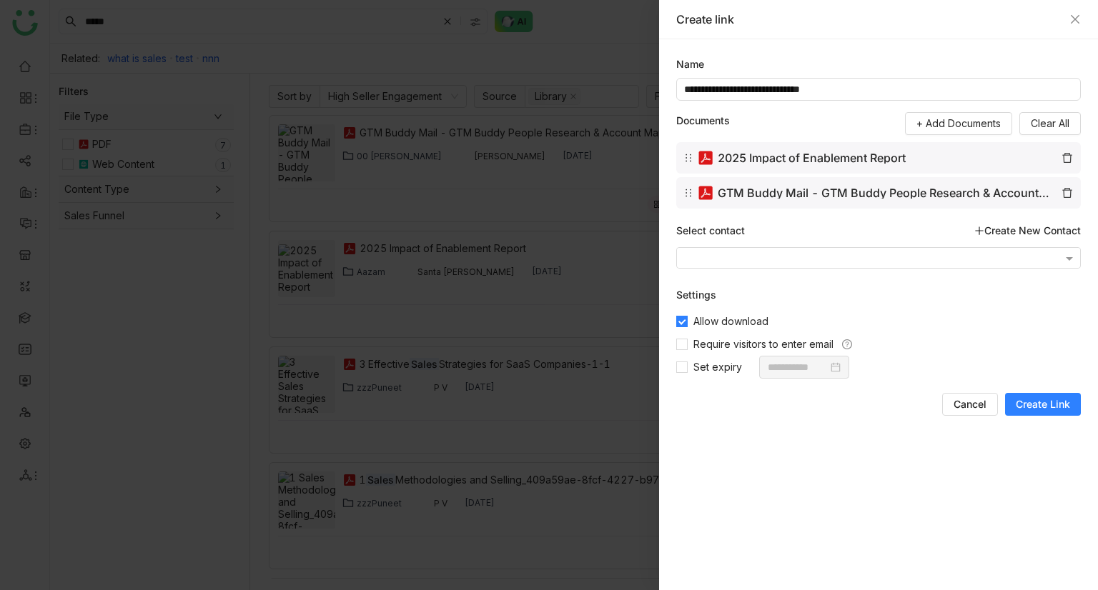
click at [1044, 327] on span "Create Link" at bounding box center [1043, 404] width 54 height 14
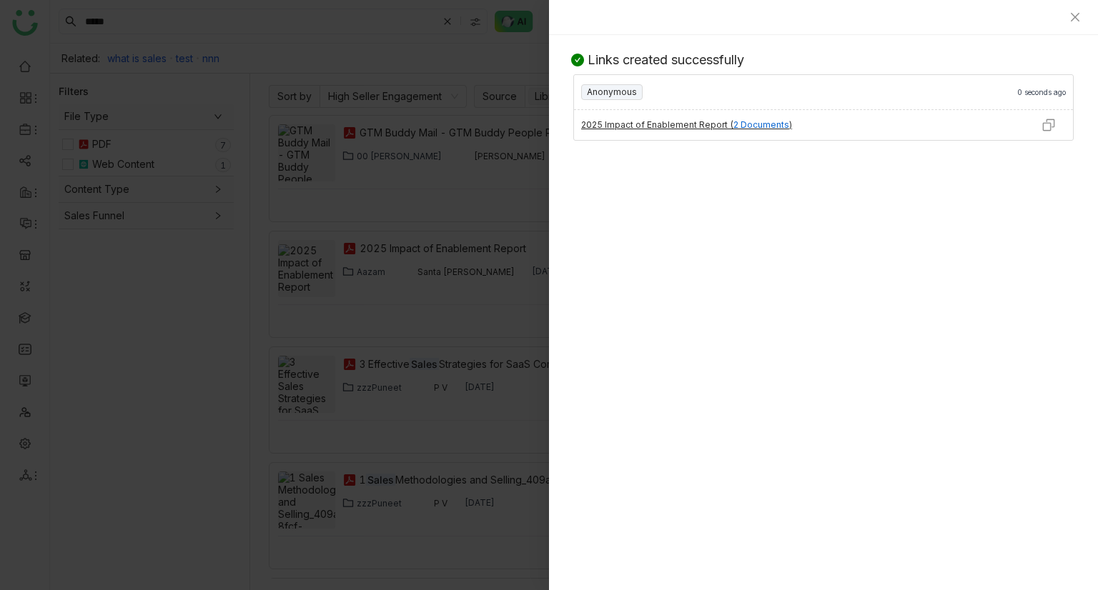
click at [1044, 125] on img at bounding box center [1048, 125] width 14 height 14
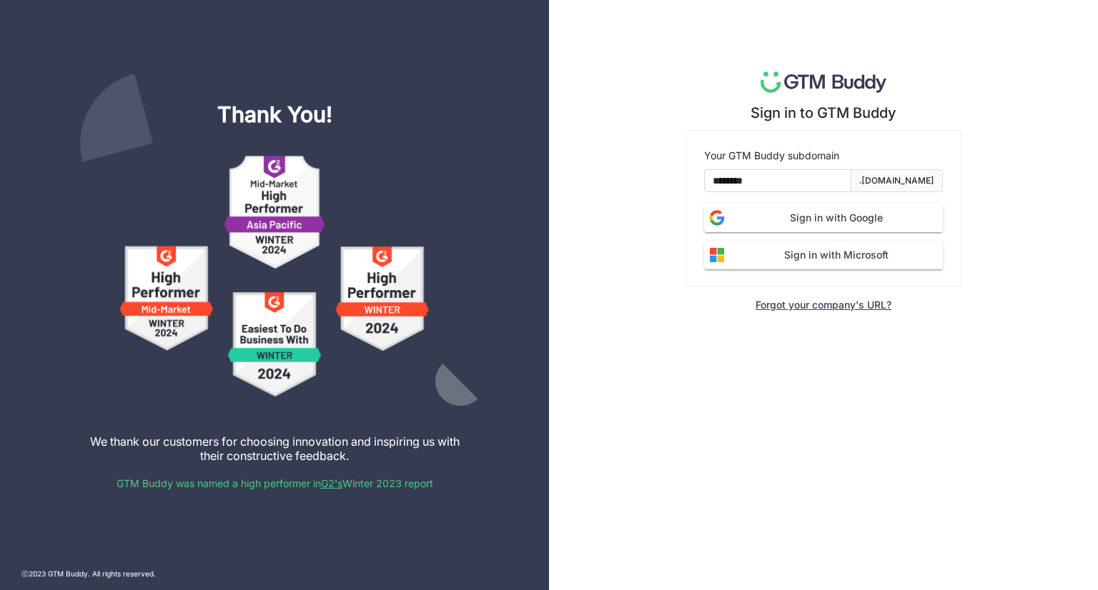
click at [804, 215] on span "Sign in with Google" at bounding box center [836, 218] width 213 height 16
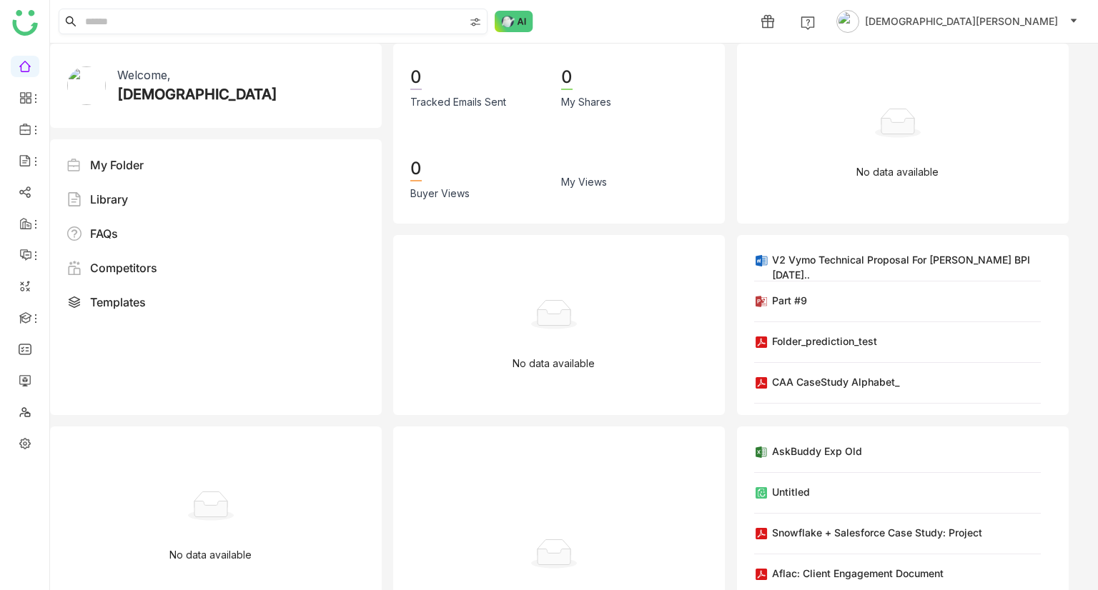
click at [140, 29] on input at bounding box center [273, 21] width 382 height 24
click at [172, 22] on input at bounding box center [273, 21] width 382 height 24
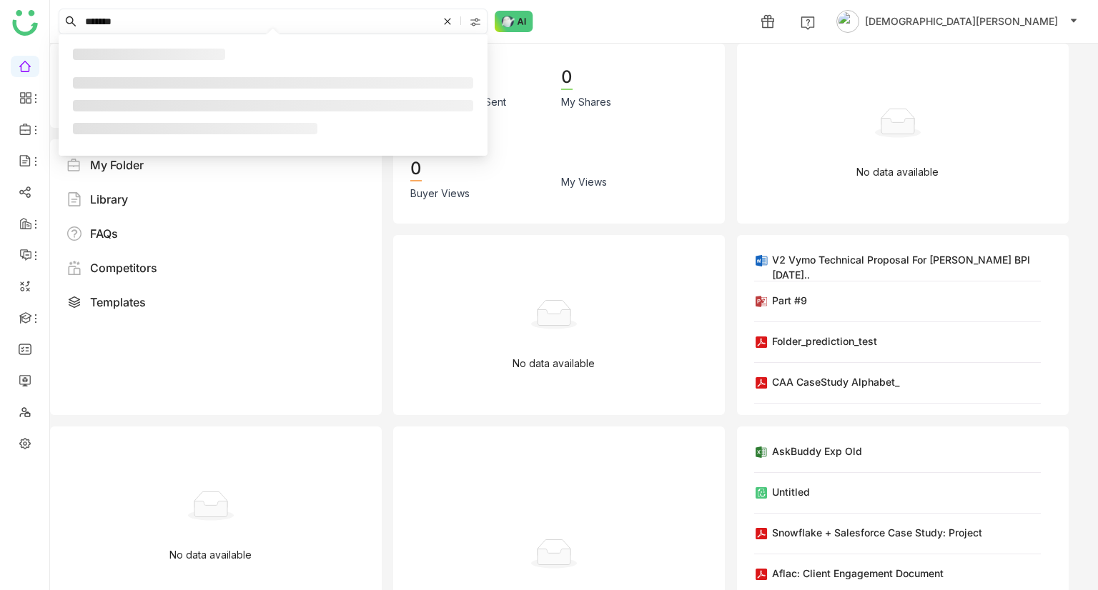
type input "*******"
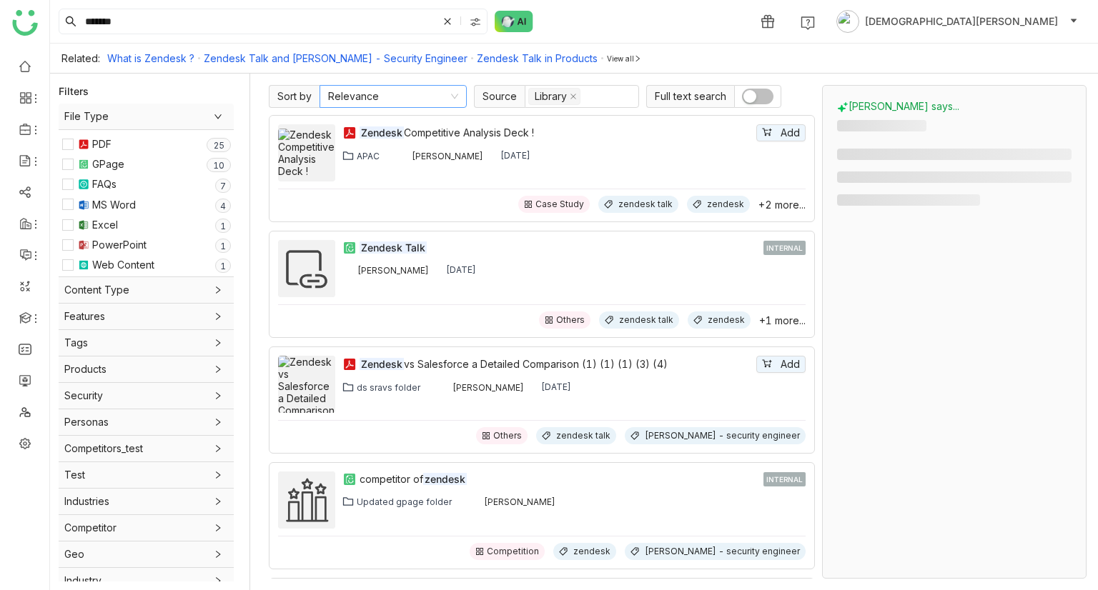
click at [422, 101] on nz-select-item "Relevance" at bounding box center [393, 96] width 130 height 21
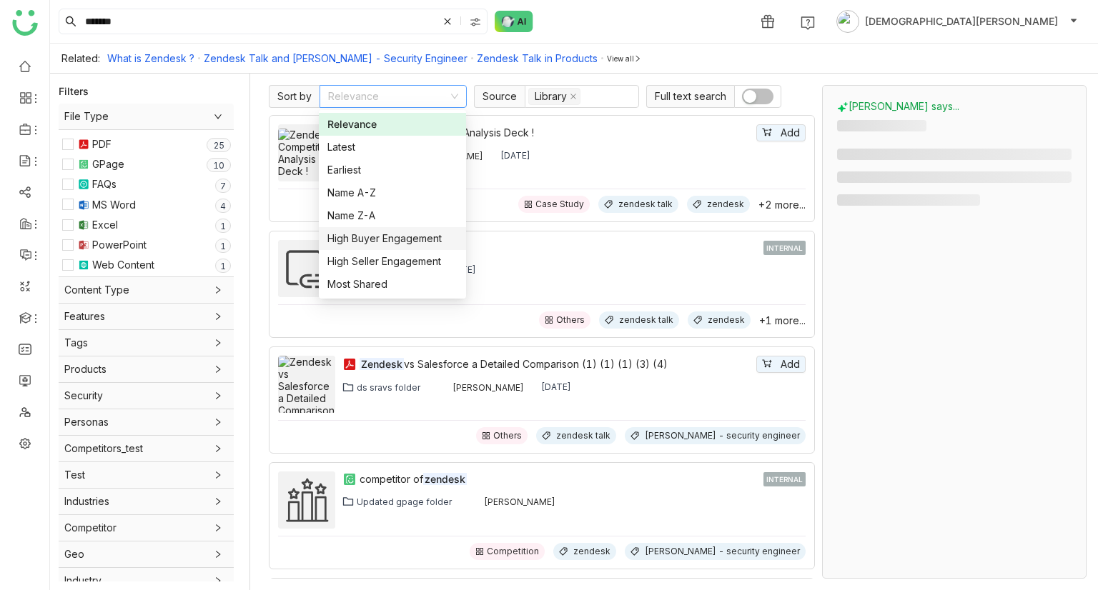
click at [387, 242] on div "High Buyer Engagement" at bounding box center [392, 239] width 130 height 16
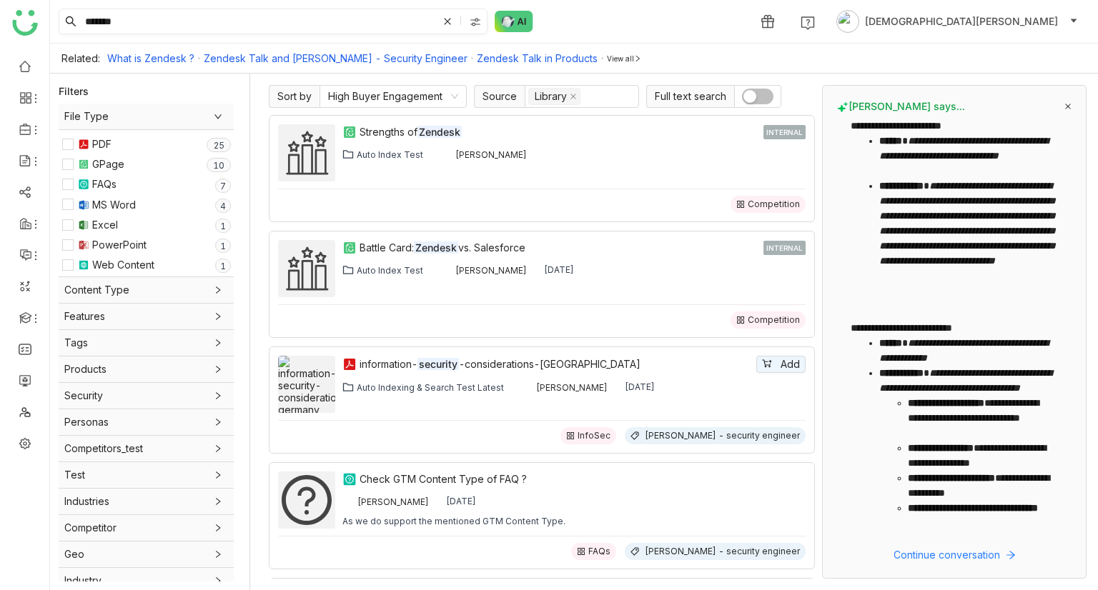
click at [199, 28] on input "*******" at bounding box center [259, 21] width 355 height 24
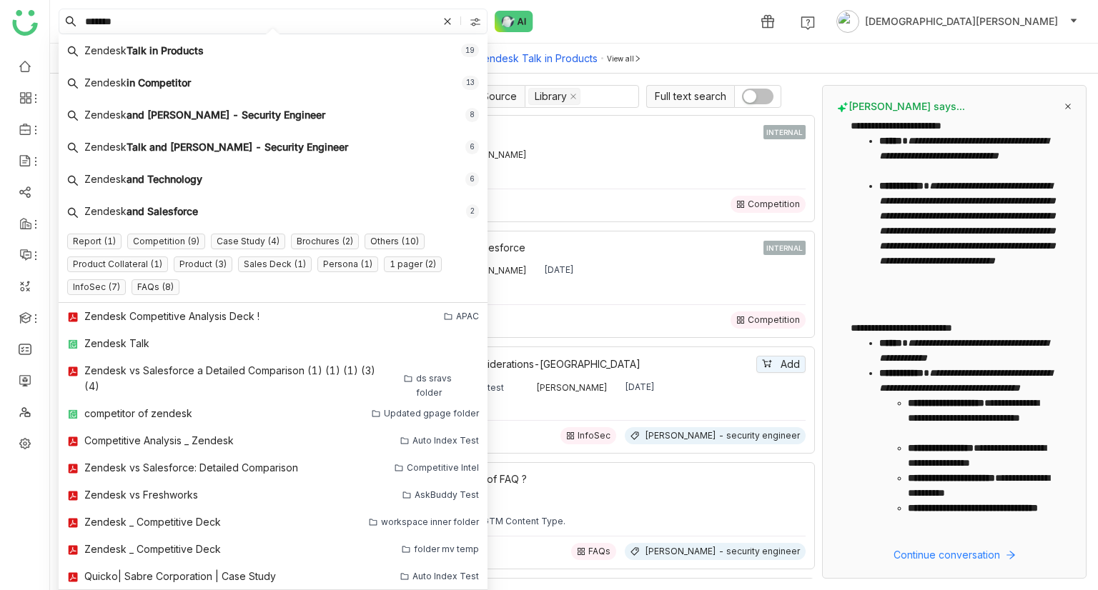
click at [632, 54] on div "Related: What is Zendesk ? Zendesk Talk and Sam - Security Engineer Zendesk Tal…" at bounding box center [574, 59] width 1048 height 30
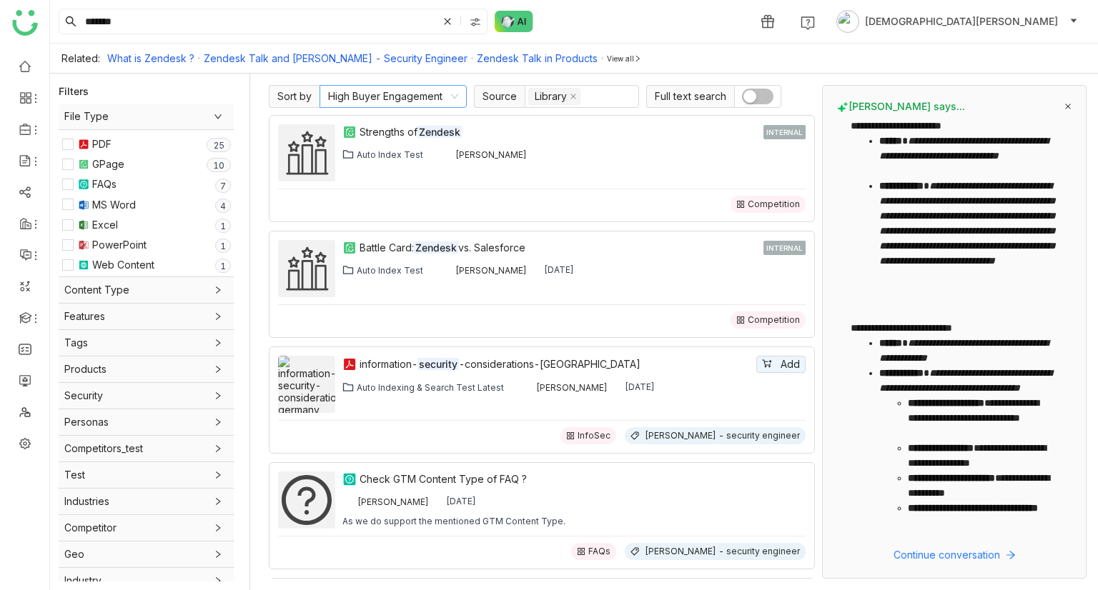
click at [418, 102] on nz-select-item "High Buyer Engagement" at bounding box center [393, 96] width 130 height 21
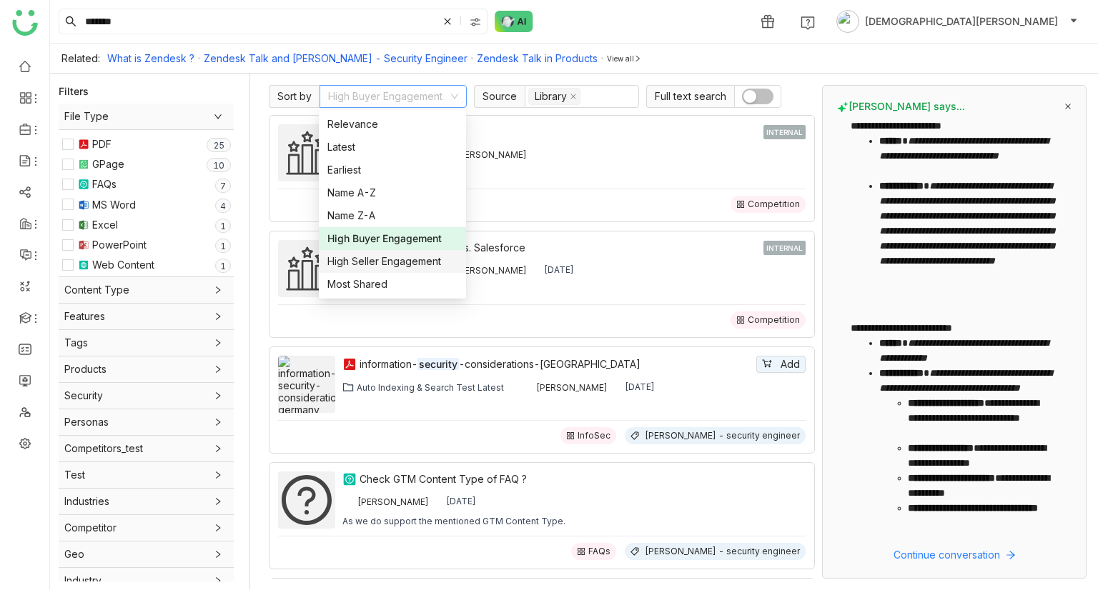
click at [397, 267] on div "High Seller Engagement" at bounding box center [392, 262] width 130 height 16
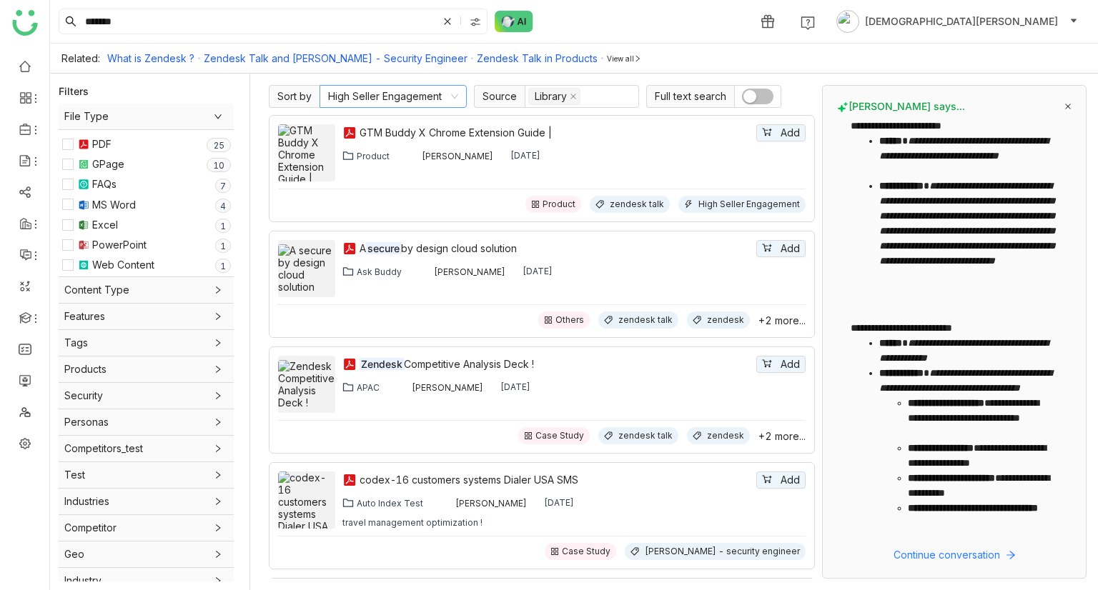
click at [368, 98] on nz-select-item "High Seller Engagement" at bounding box center [393, 96] width 130 height 21
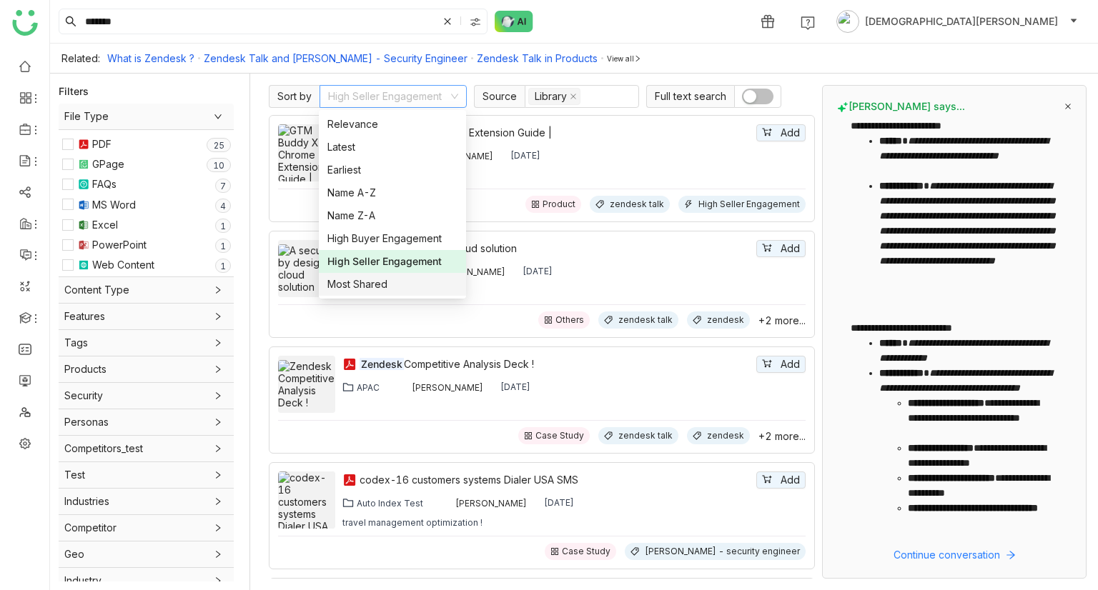
click at [355, 284] on div "Most Shared" at bounding box center [392, 285] width 130 height 16
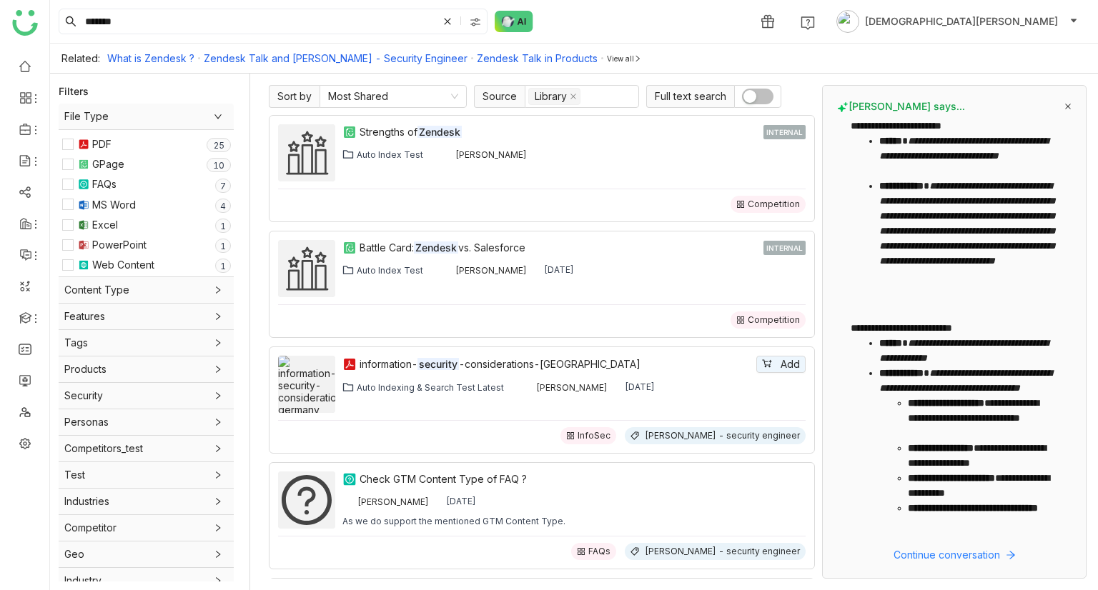
click at [420, 84] on div "Sort by Most Shared Source Library Full text search Strengths of Zendesk INTERN…" at bounding box center [677, 332] width 841 height 517
click at [419, 87] on nz-select-item "Most Shared" at bounding box center [393, 96] width 130 height 21
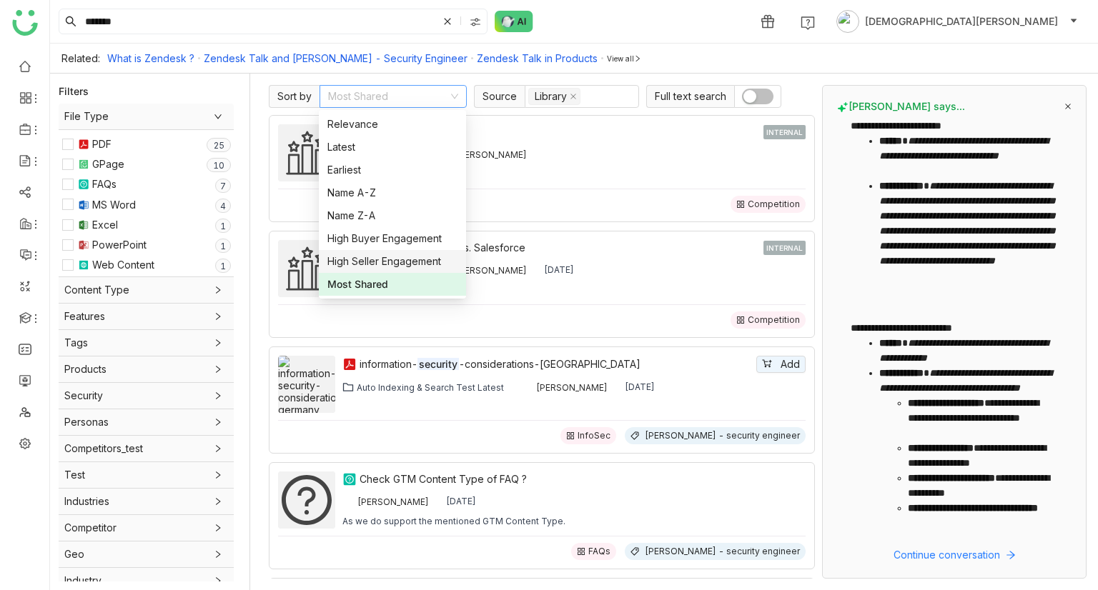
click at [396, 257] on div "High Seller Engagement" at bounding box center [392, 262] width 130 height 16
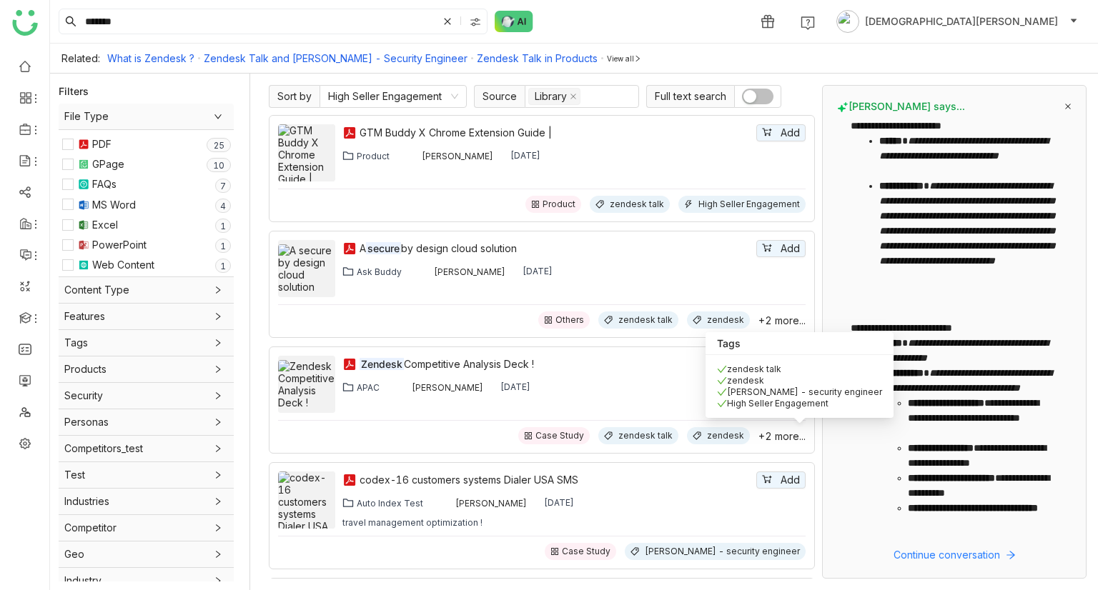
click at [758, 435] on span "+2 more..." at bounding box center [781, 436] width 47 height 12
